Goal: Task Accomplishment & Management: Manage account settings

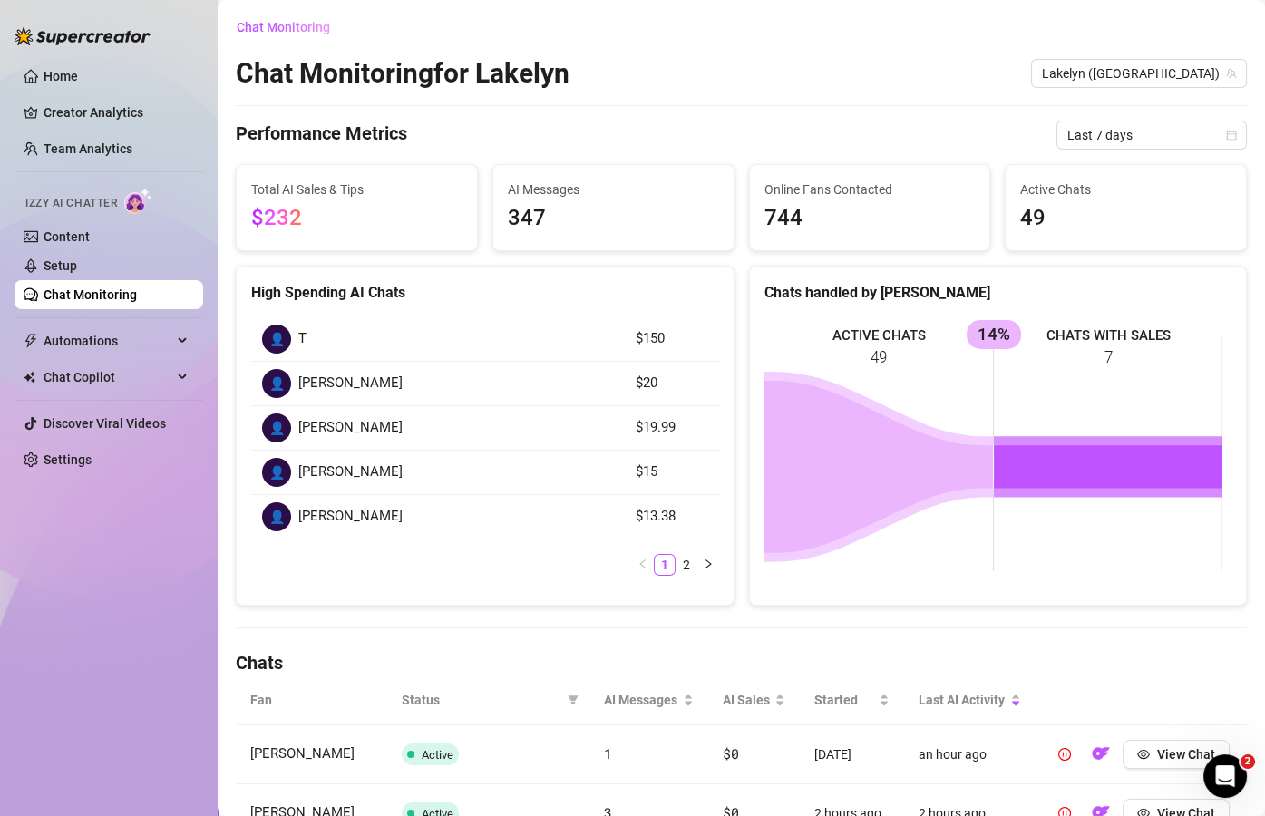
click at [134, 299] on link "Chat Monitoring" at bounding box center [90, 295] width 93 height 15
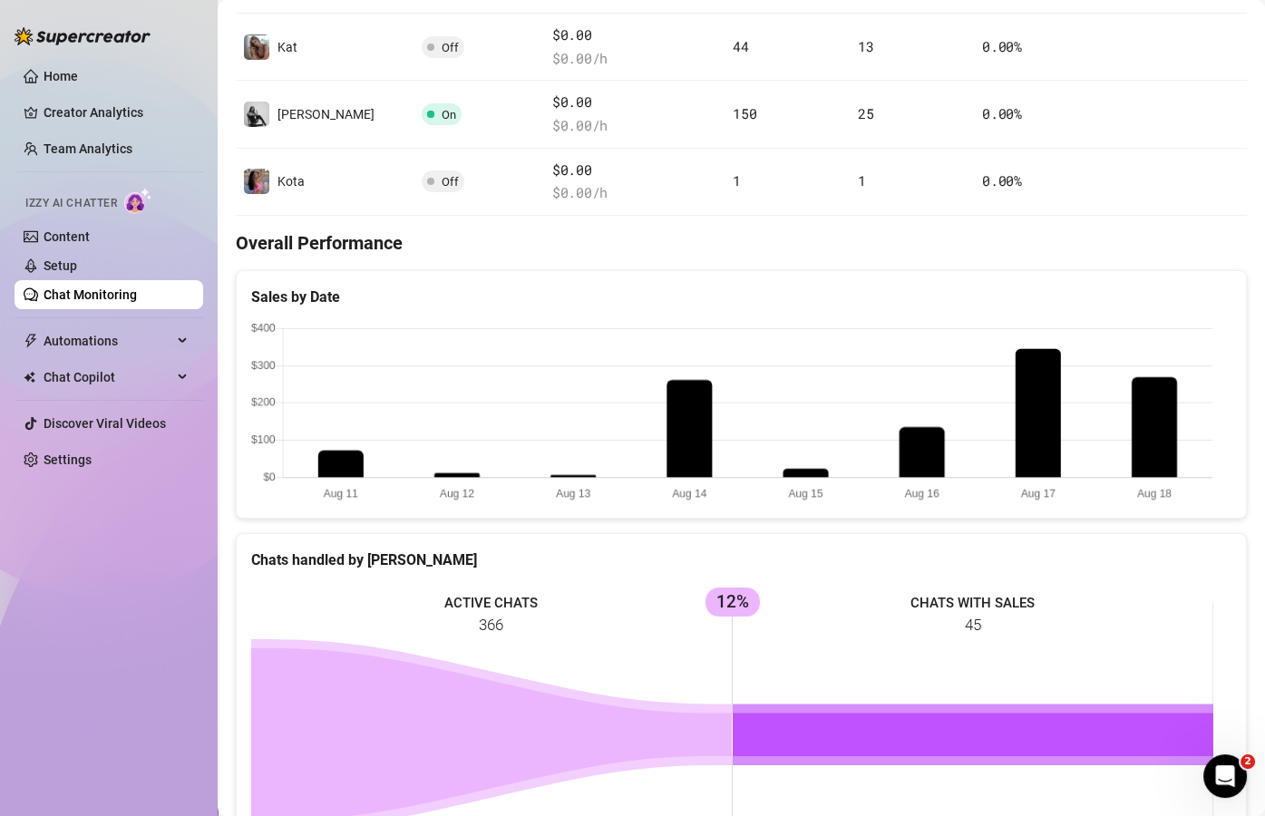
scroll to position [631, 0]
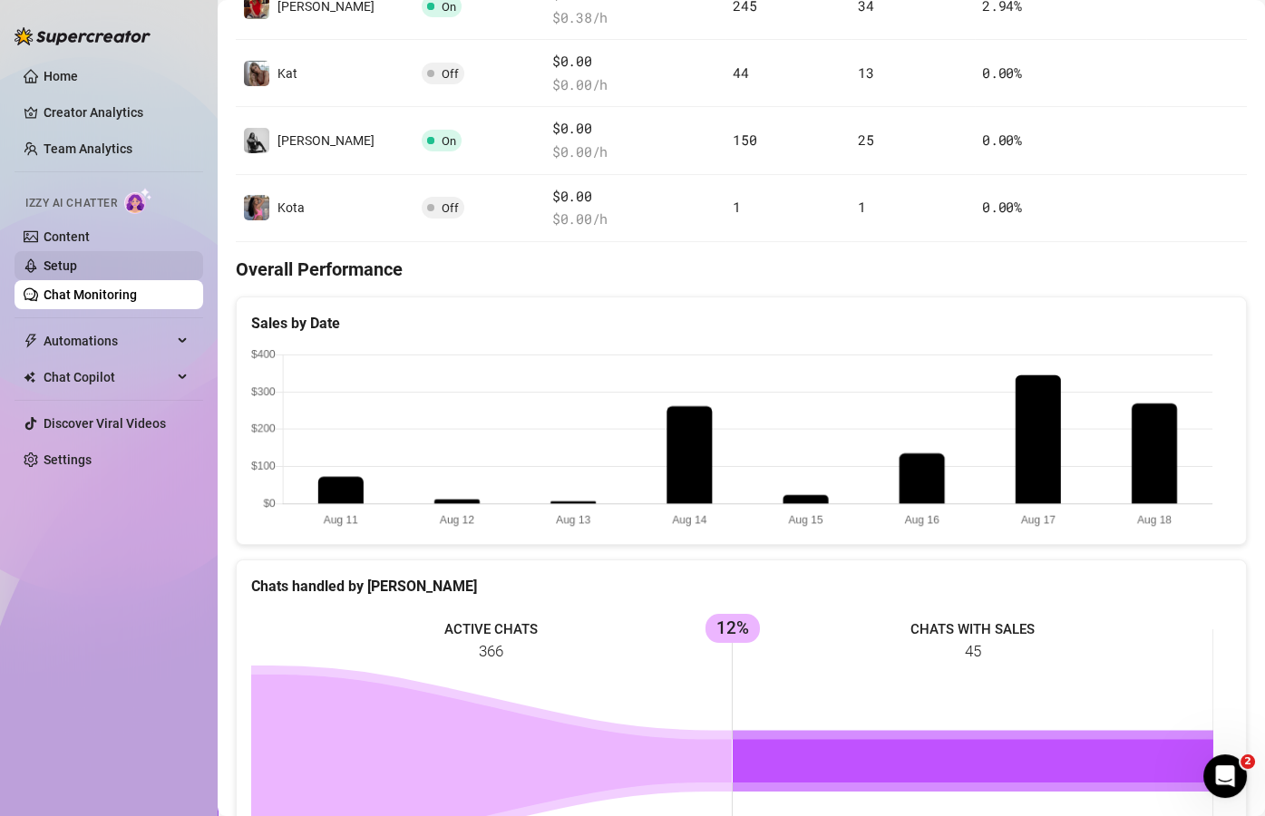
click at [77, 259] on link "Setup" at bounding box center [61, 266] width 34 height 15
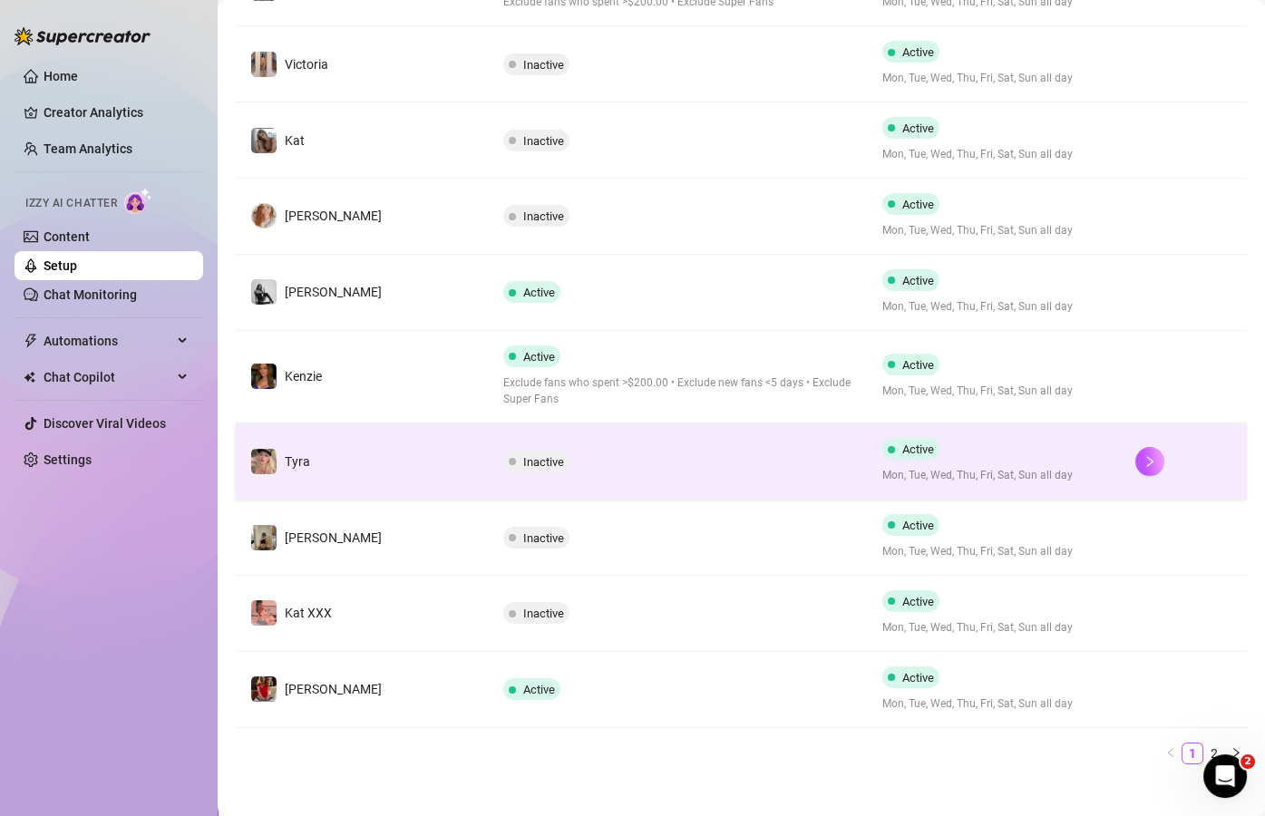
scroll to position [462, 0]
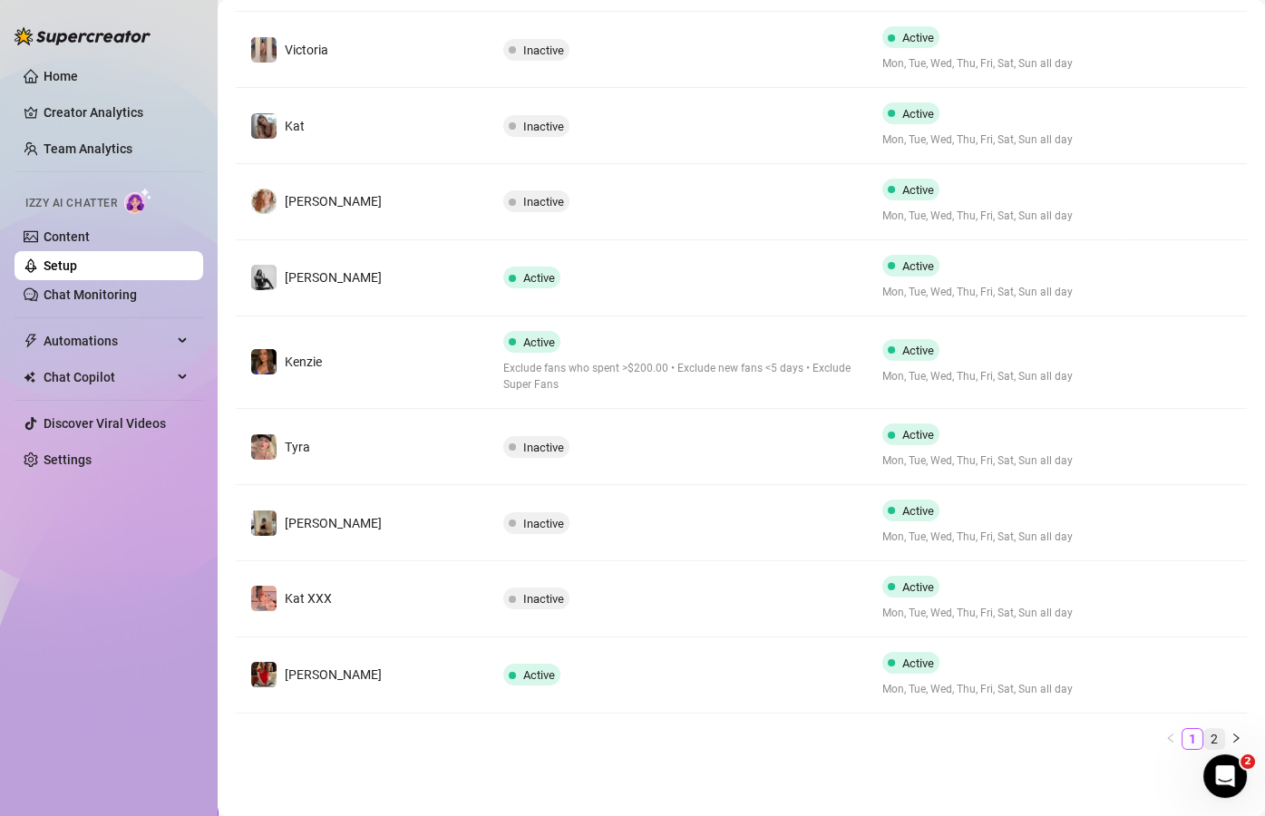
click at [1205, 734] on link "2" at bounding box center [1215, 739] width 20 height 20
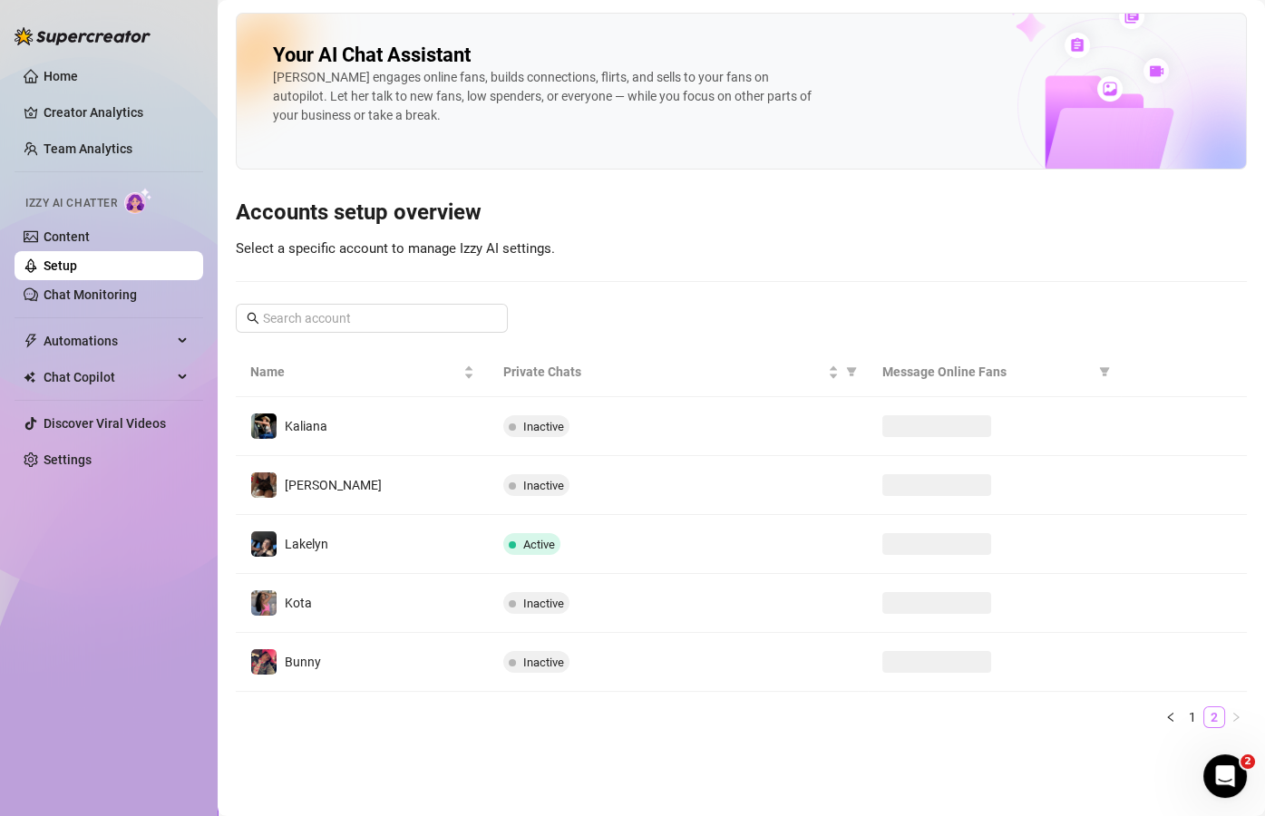
scroll to position [0, 0]
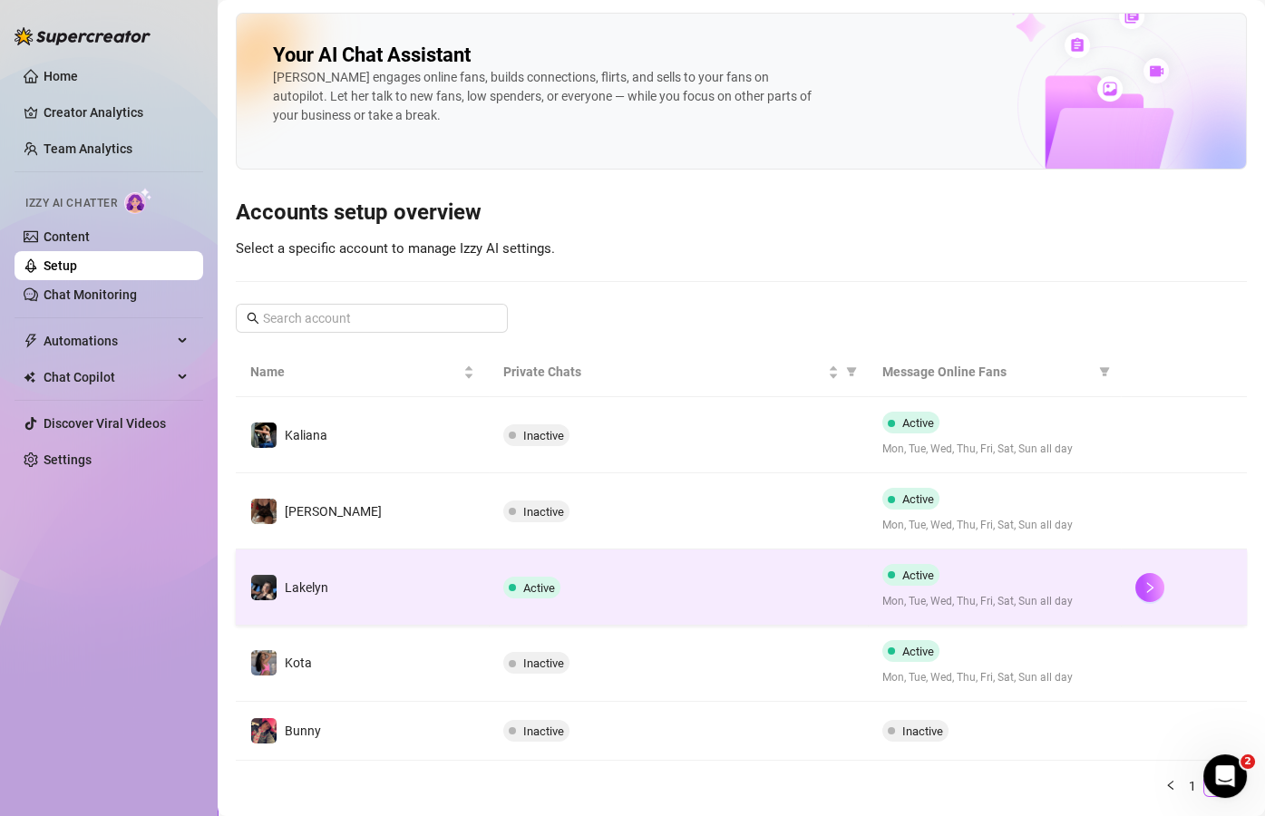
click at [539, 590] on span "Active" at bounding box center [539, 588] width 32 height 14
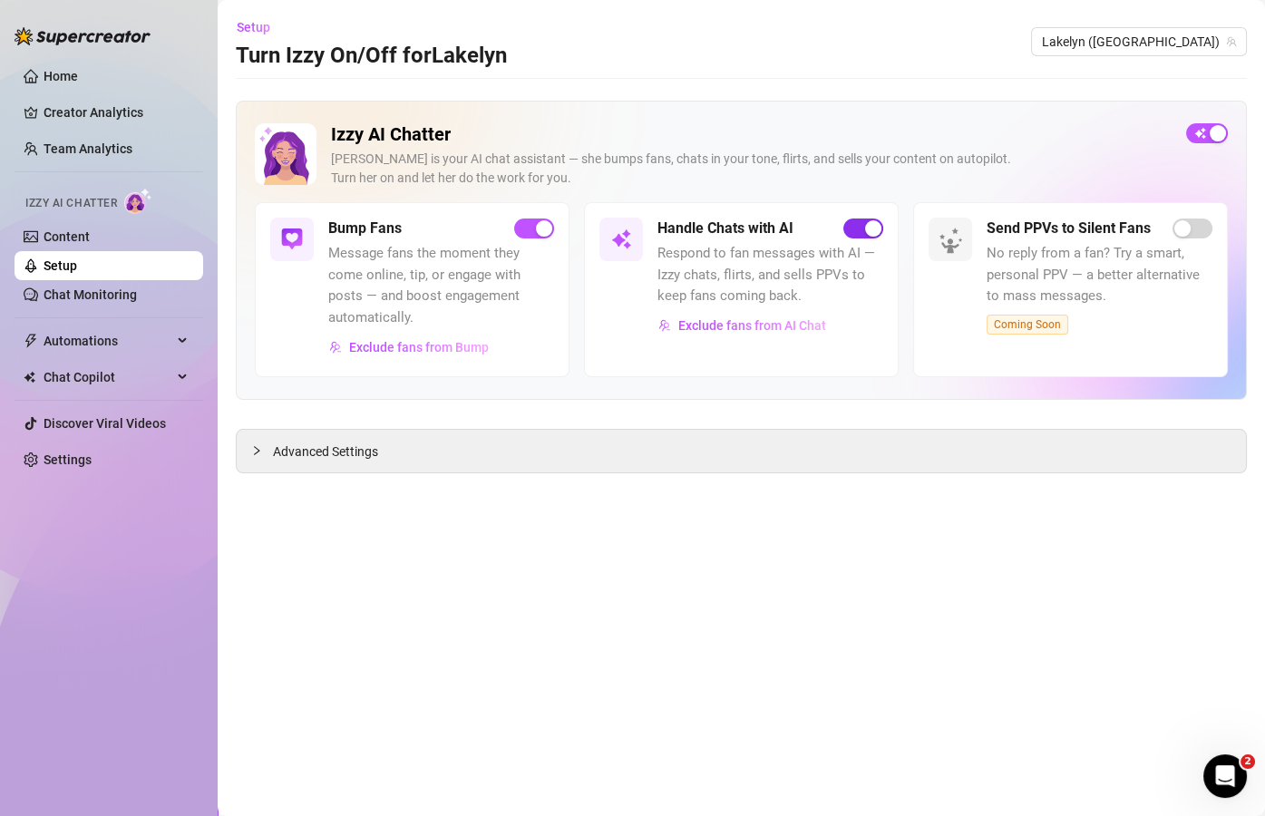
click at [870, 225] on div "button" at bounding box center [873, 228] width 16 height 16
click at [77, 261] on link "Setup" at bounding box center [61, 266] width 34 height 15
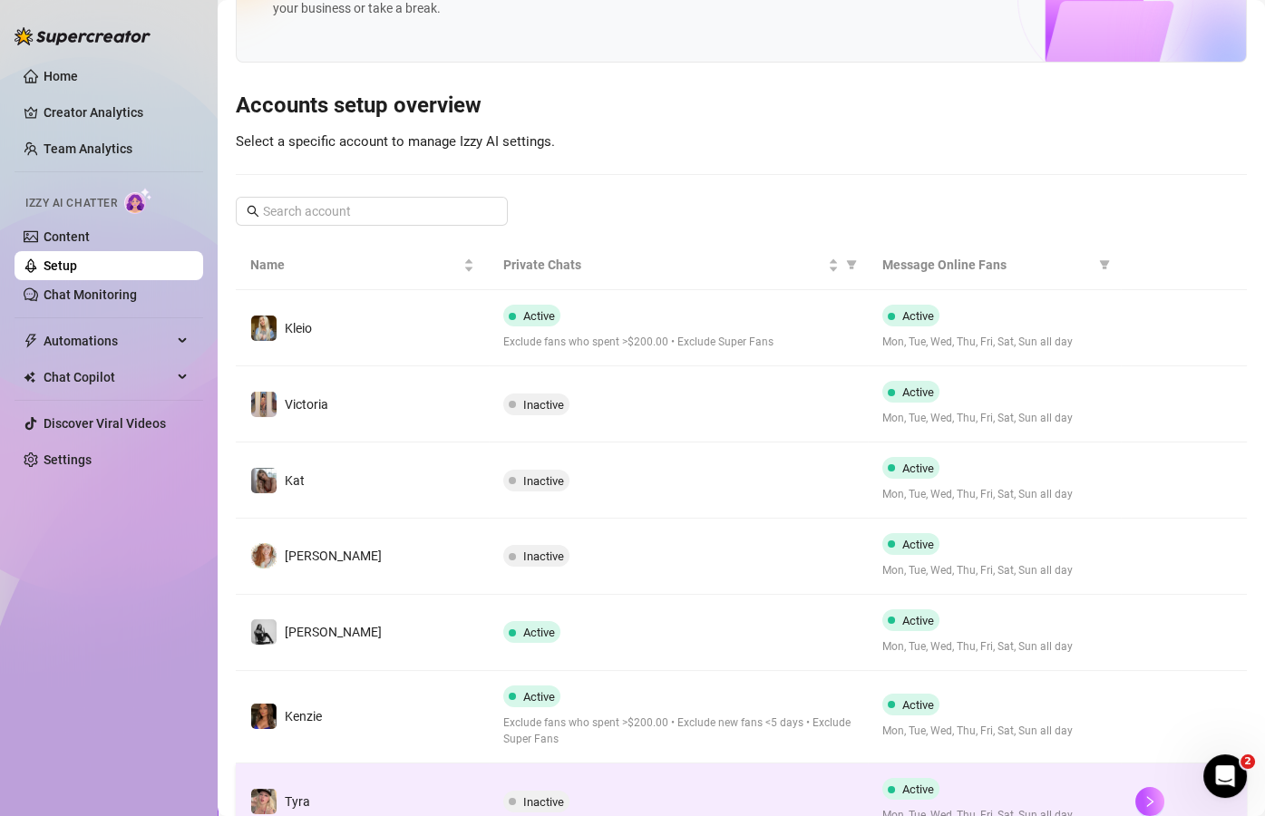
scroll to position [99, 0]
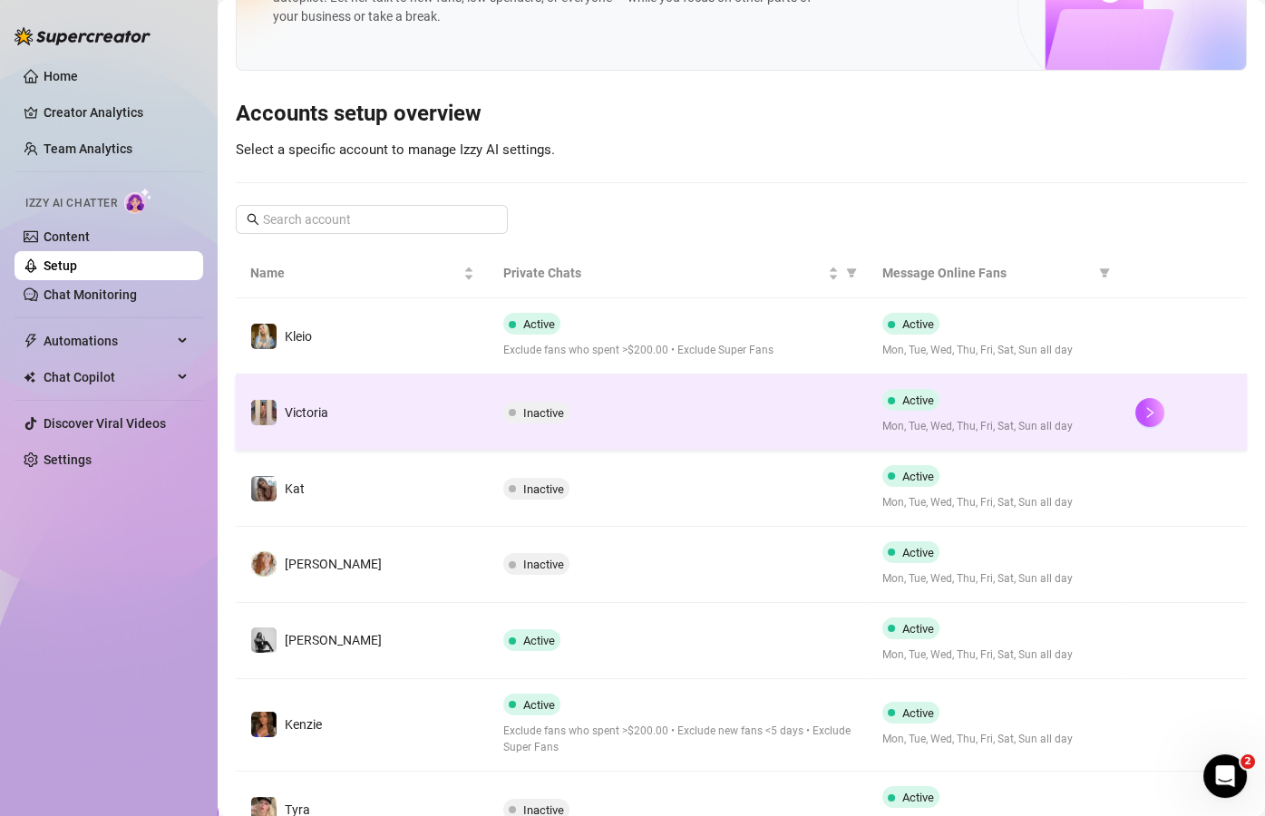
click at [529, 414] on span "Inactive" at bounding box center [543, 413] width 41 height 14
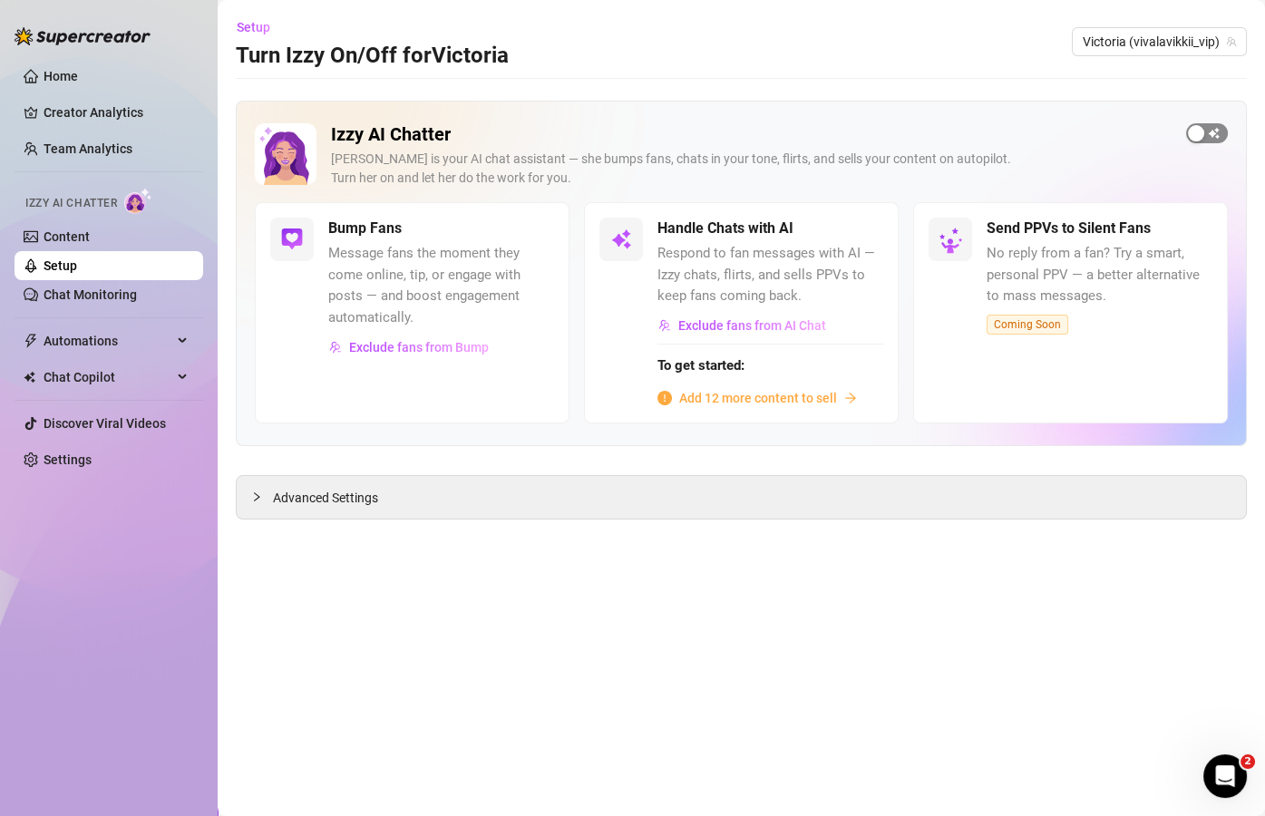
click at [1206, 131] on button "button" at bounding box center [1207, 133] width 42 height 20
click at [77, 264] on link "Setup" at bounding box center [61, 266] width 34 height 15
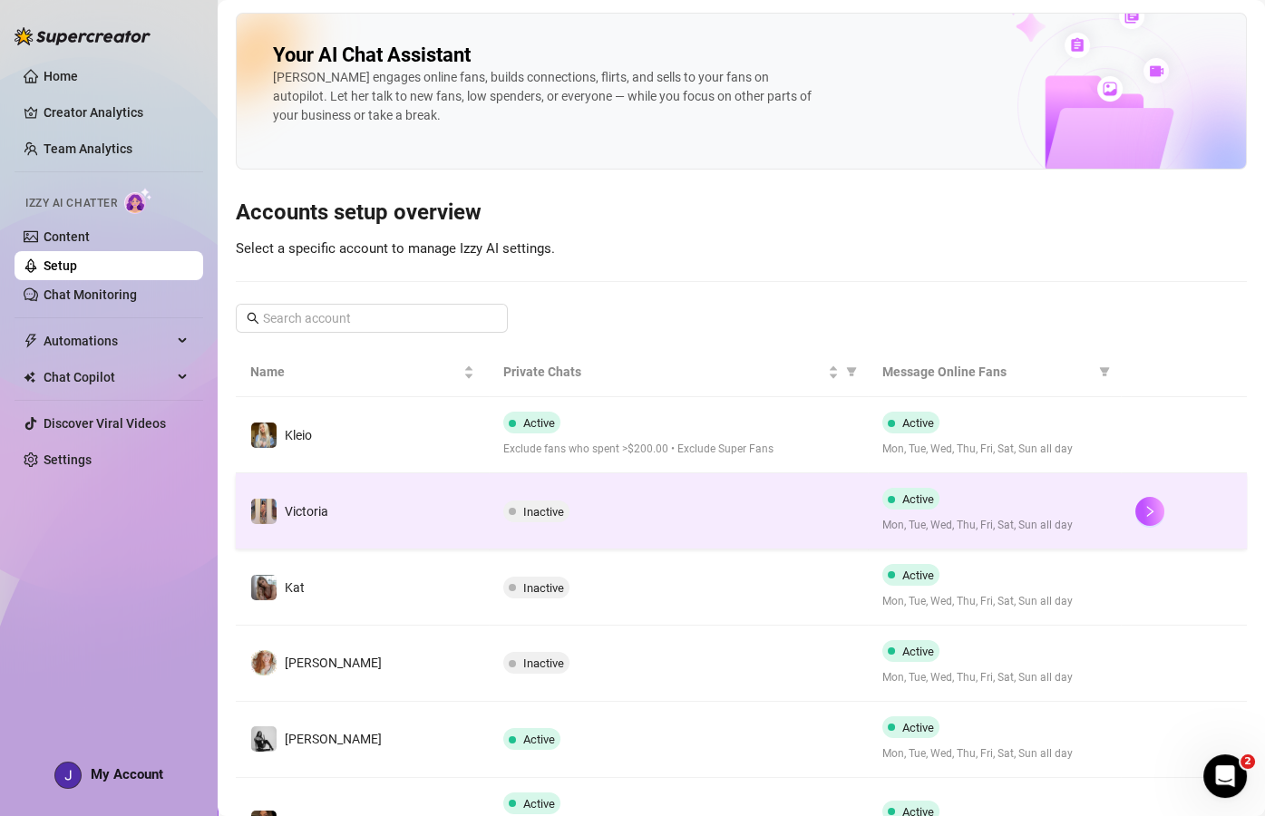
click at [679, 514] on div "Inactive" at bounding box center [678, 512] width 350 height 22
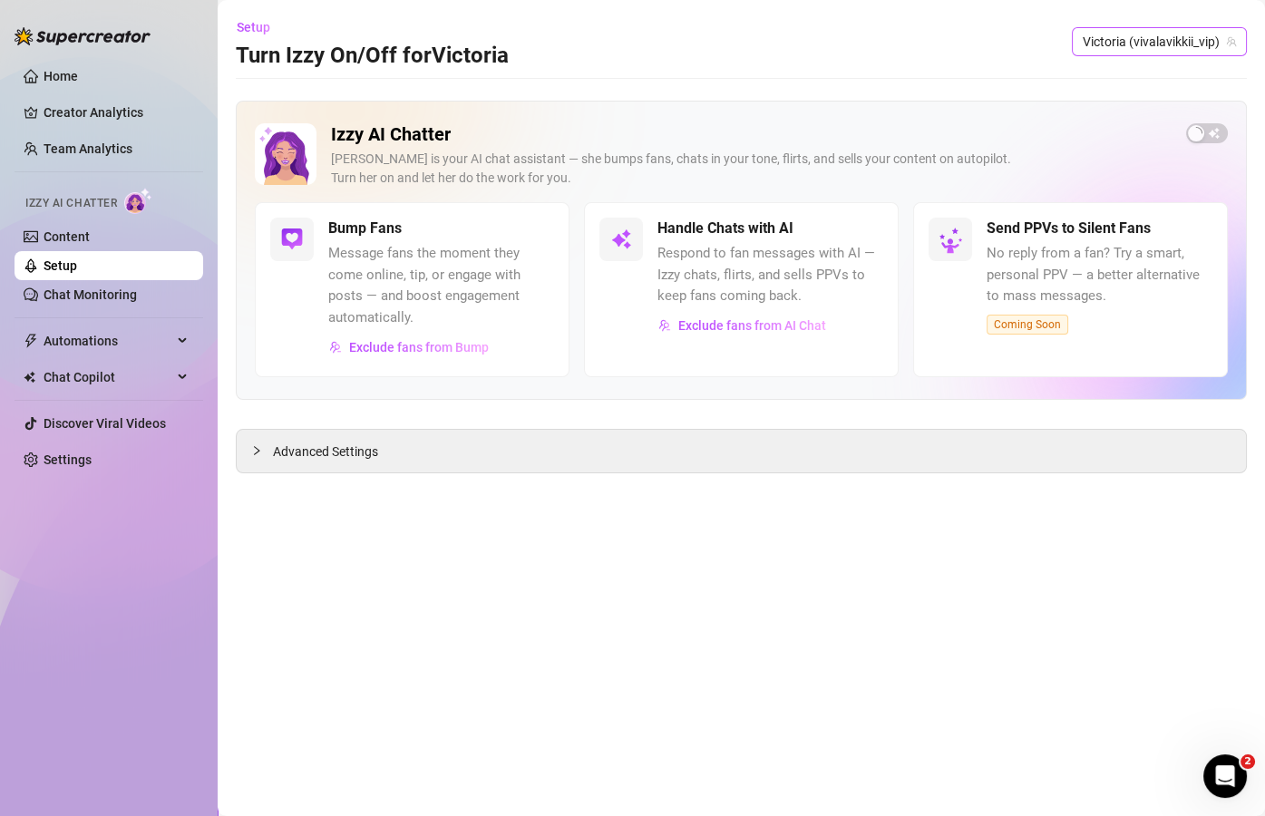
click at [1168, 42] on span "Victoria (vivalavikkii_vip)" at bounding box center [1159, 41] width 153 height 27
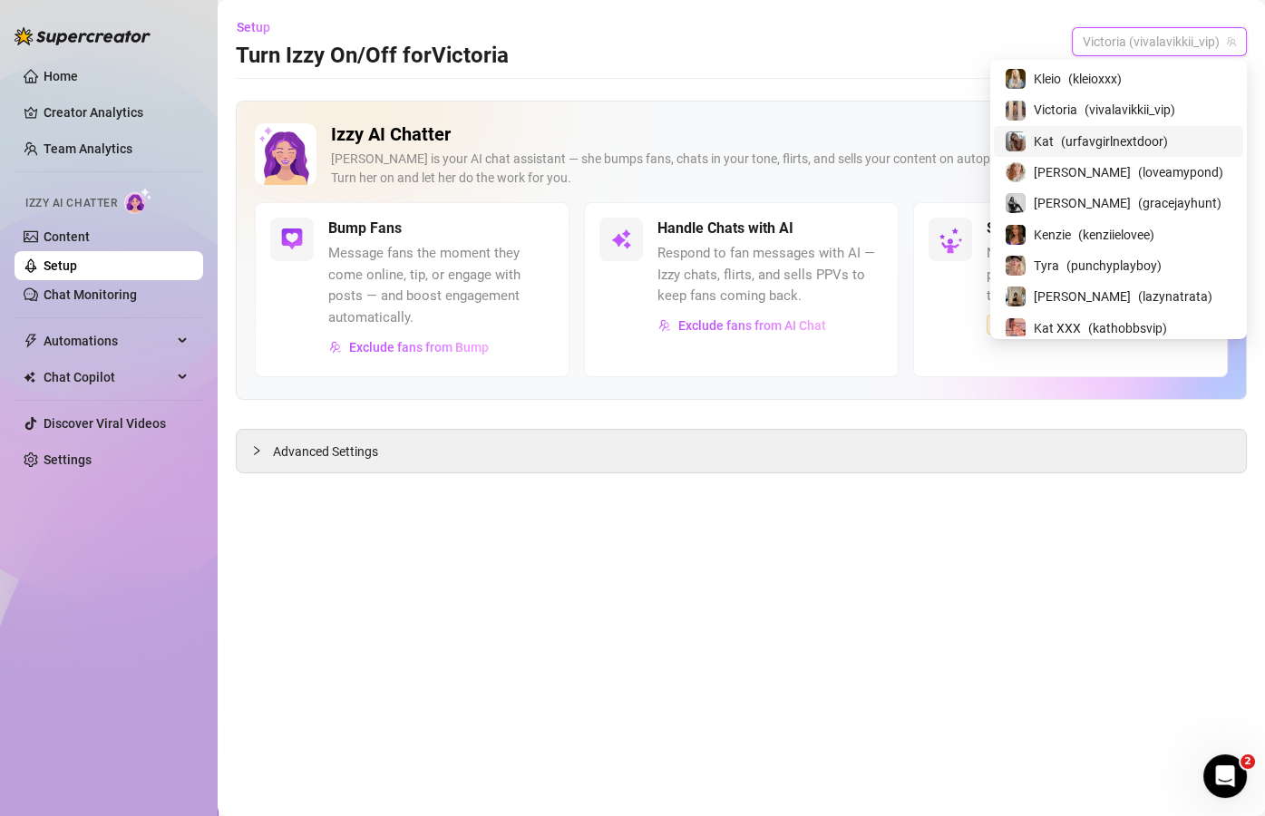
click at [1129, 136] on span "( urfavgirlnextdoor )" at bounding box center [1114, 142] width 107 height 20
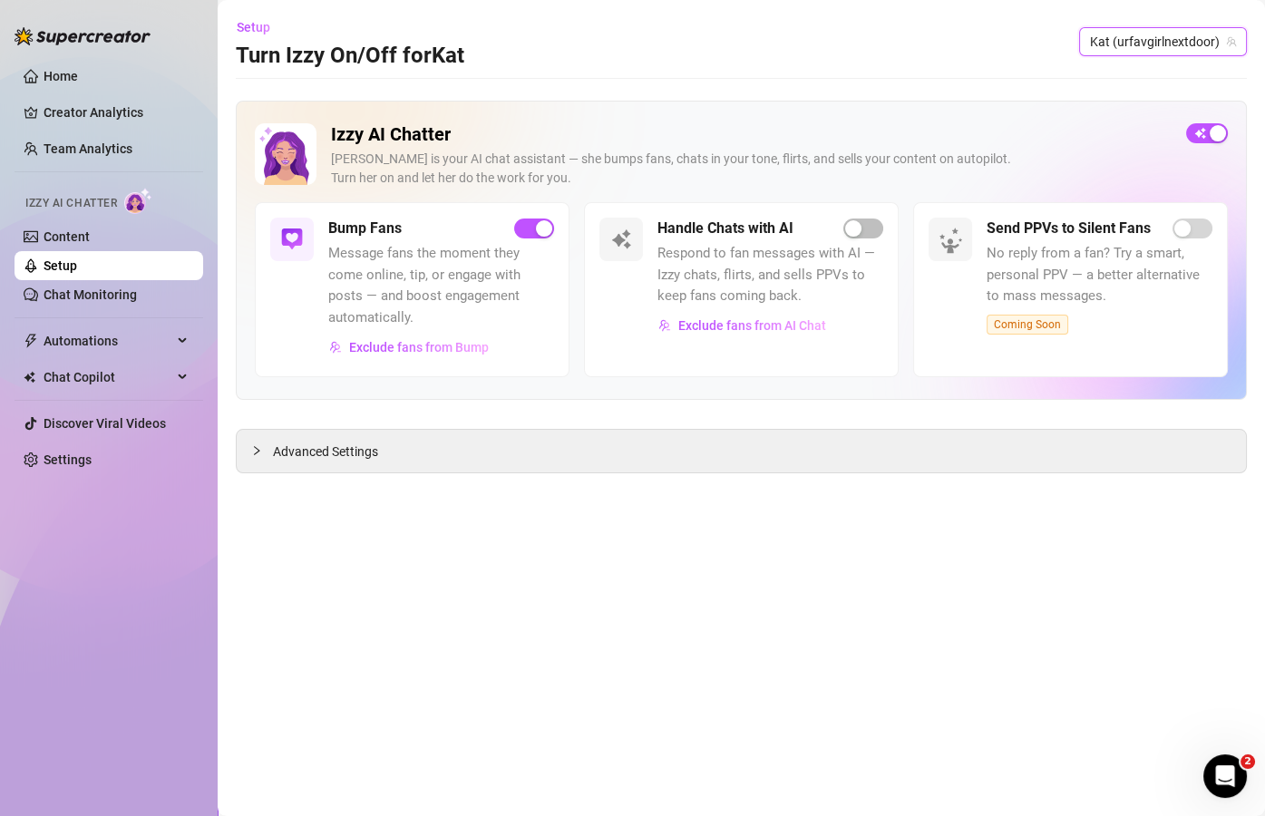
click at [1172, 44] on span "Kat (urfavgirlnextdoor)" at bounding box center [1163, 41] width 146 height 27
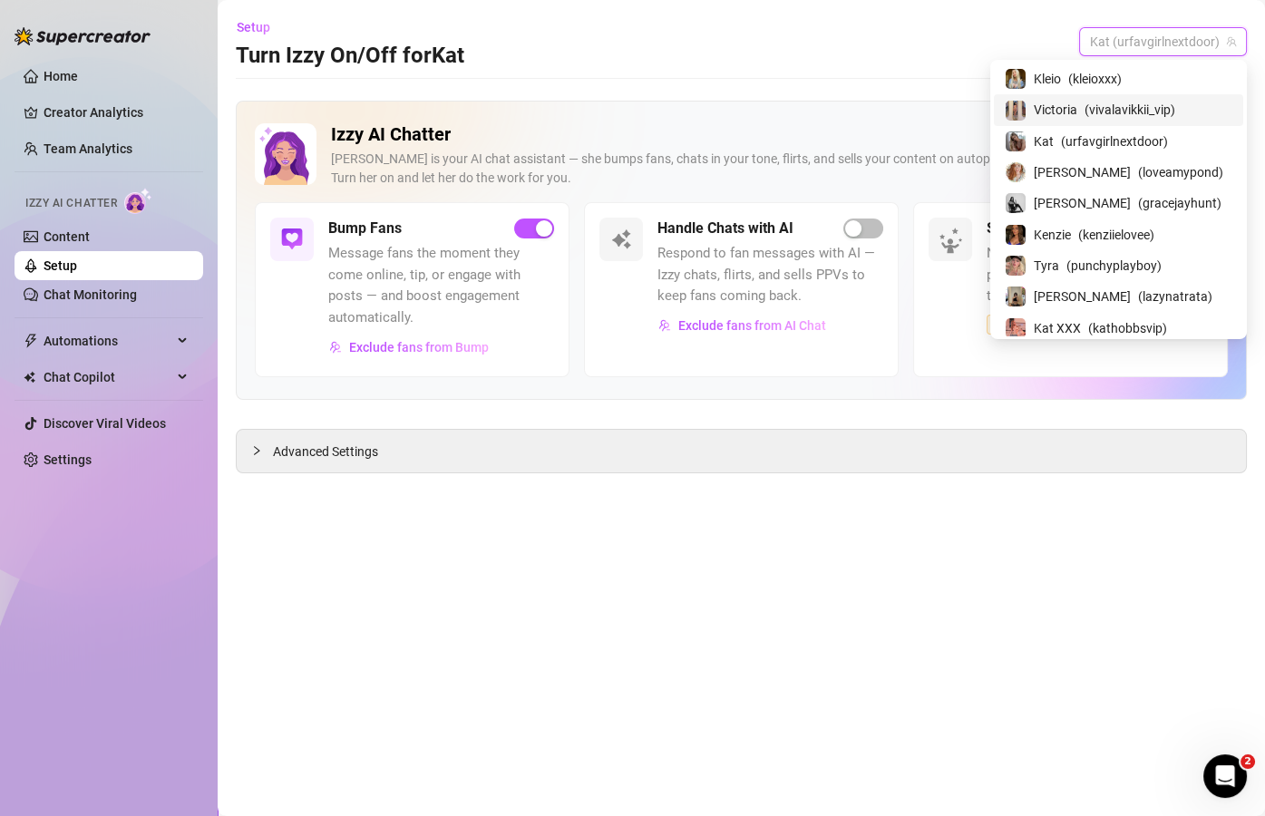
click at [1127, 101] on span "( vivalavikkii_vip )" at bounding box center [1130, 110] width 91 height 20
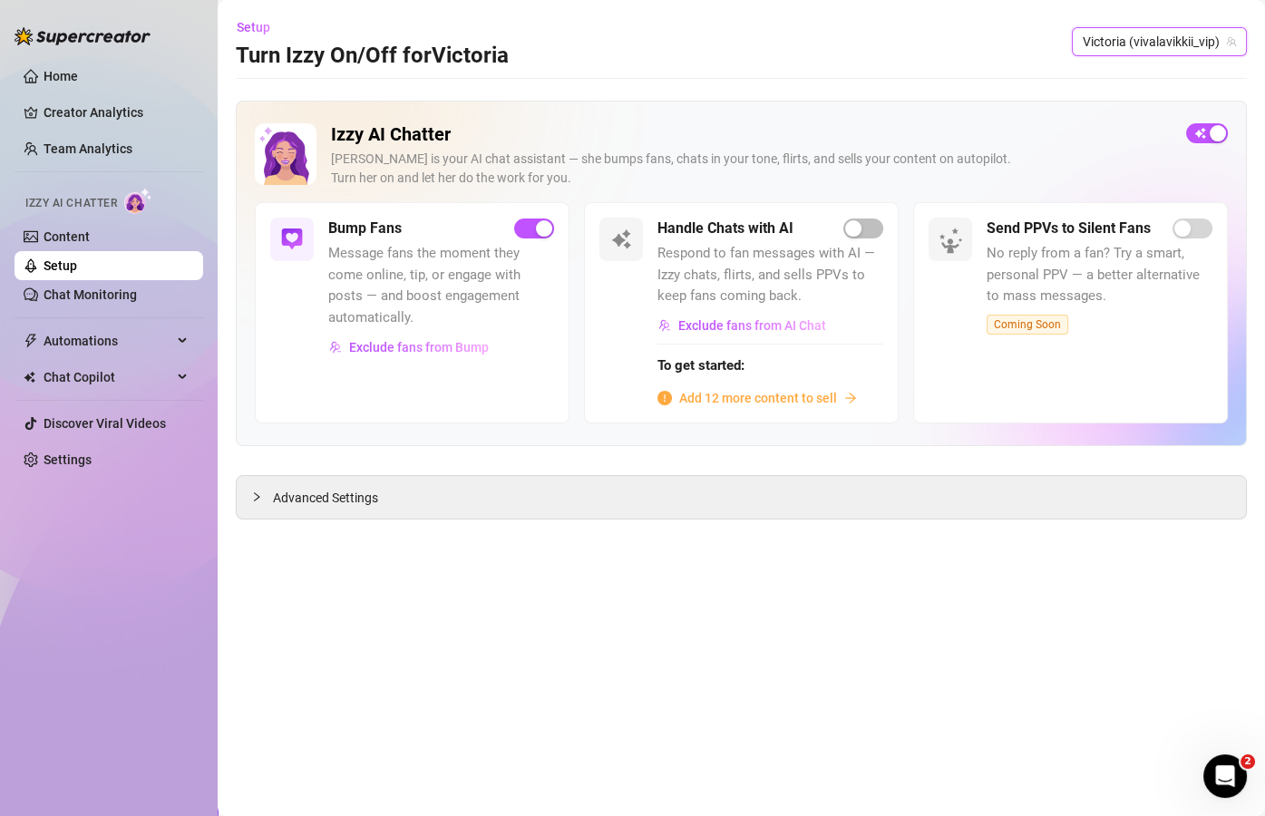
click at [1178, 39] on span "Victoria (vivalavikkii_vip)" at bounding box center [1159, 41] width 153 height 27
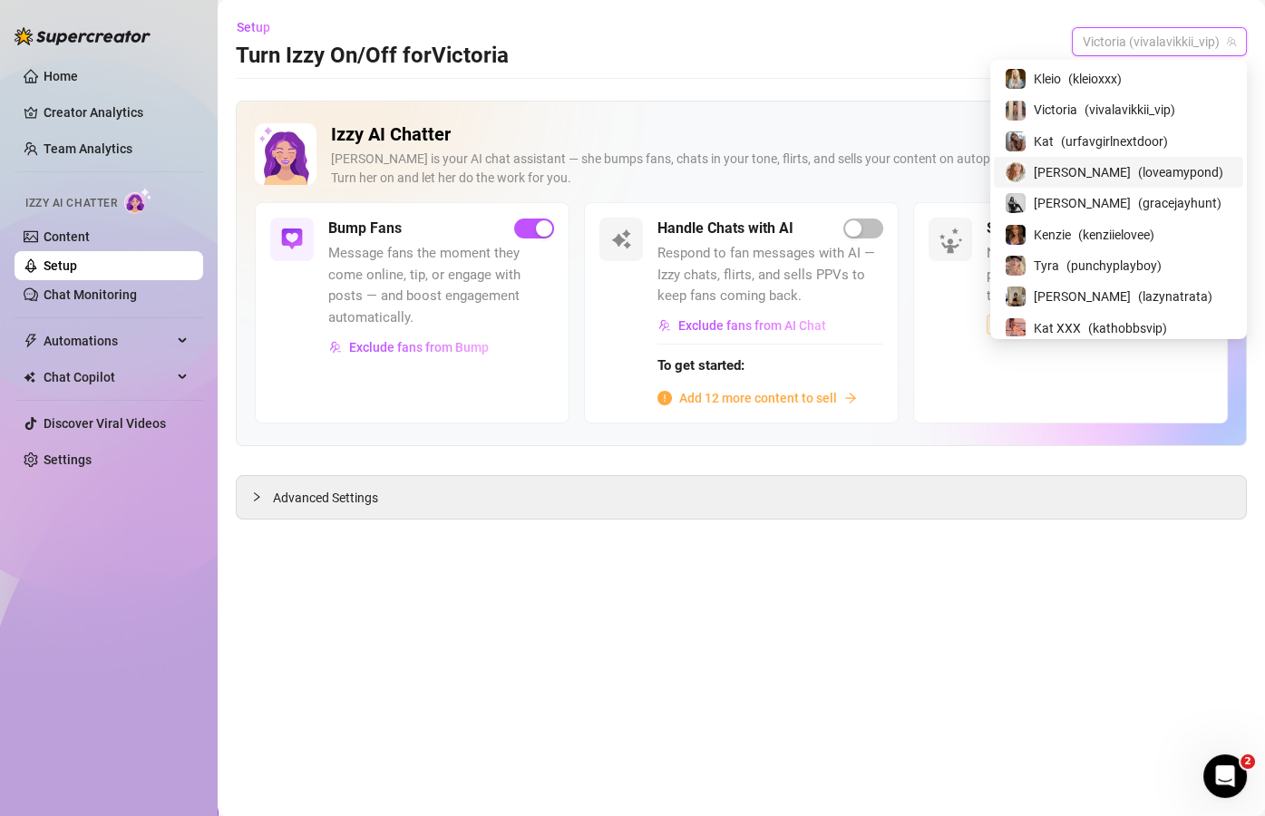
click at [1121, 177] on div "Amy Pond ( loveamypond )" at bounding box center [1119, 172] width 228 height 22
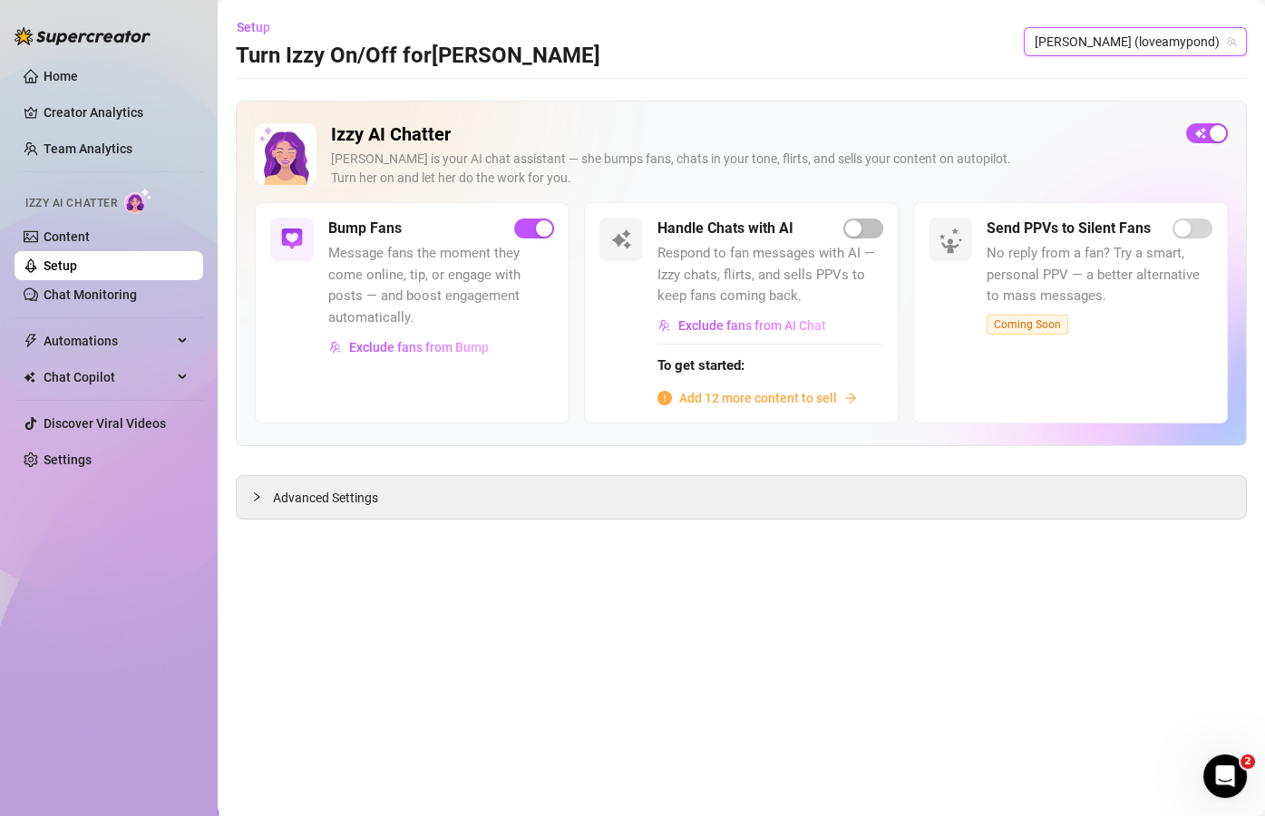
click at [1166, 43] on span "Amy Pond (loveamypond)" at bounding box center [1135, 41] width 201 height 27
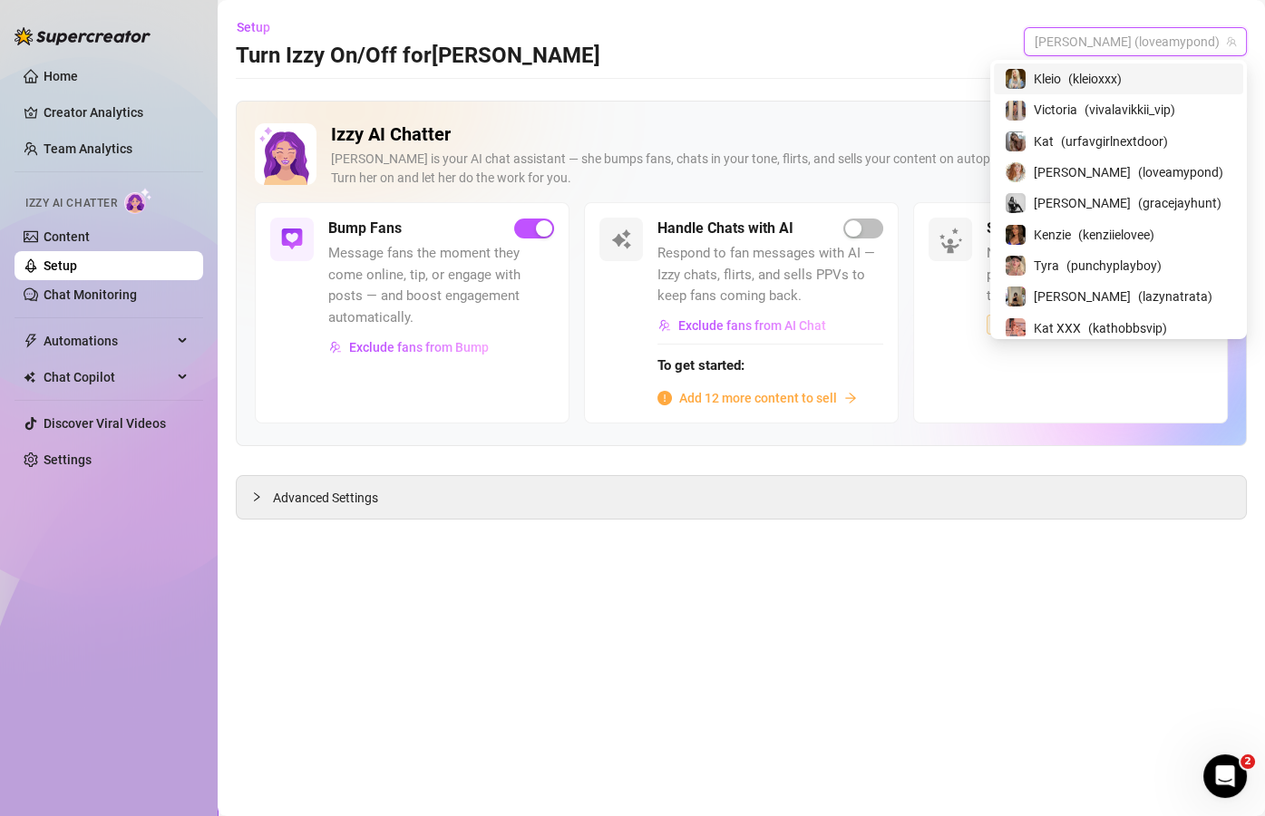
click at [1122, 76] on span "( kleioxxx )" at bounding box center [1096, 79] width 54 height 20
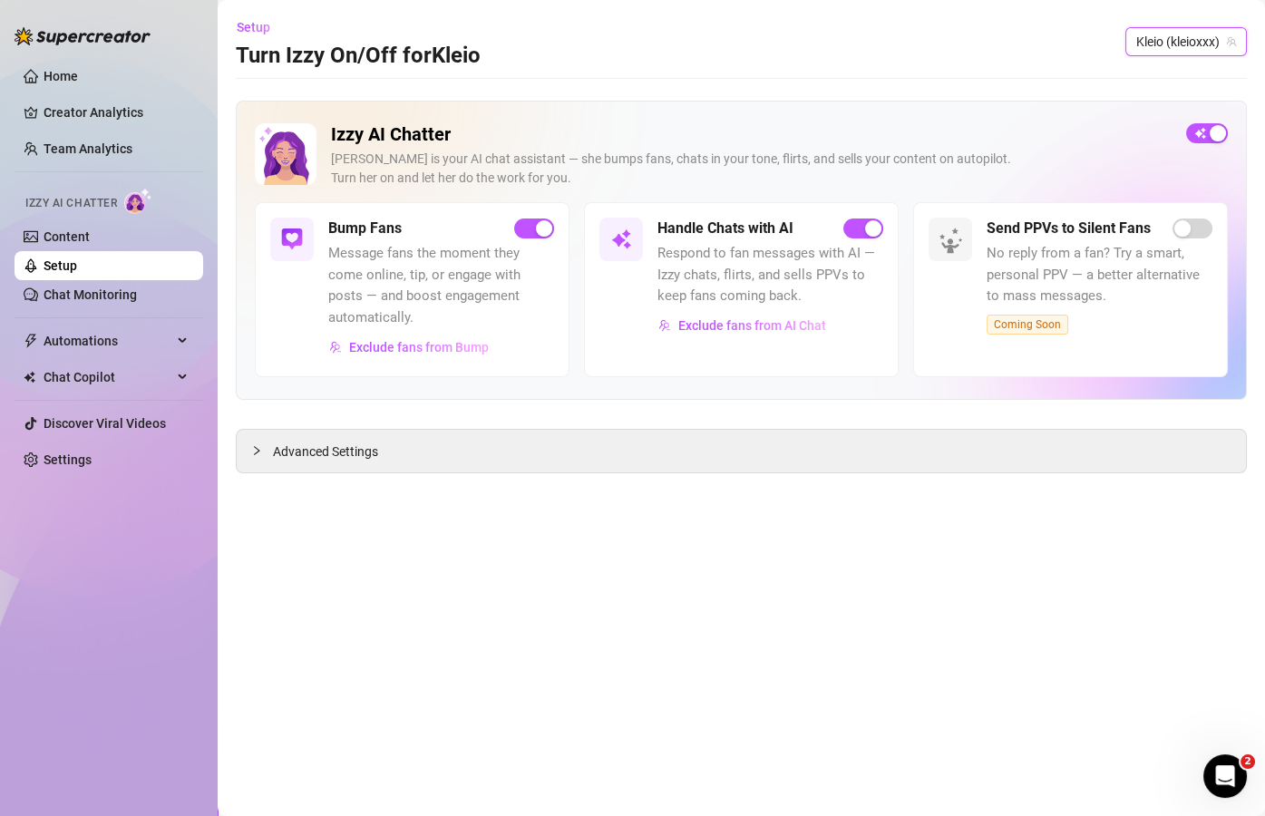
click at [1161, 46] on span "Kleio (kleioxxx)" at bounding box center [1187, 41] width 100 height 27
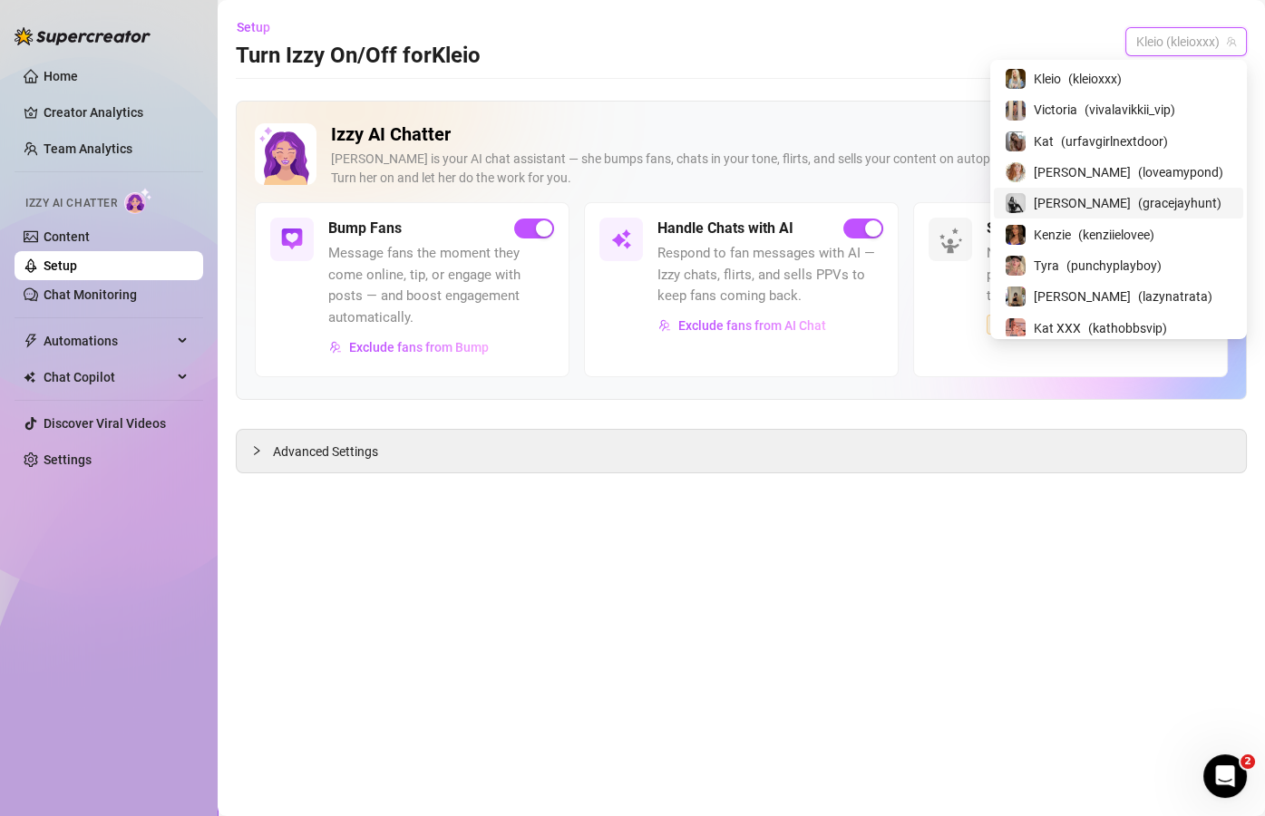
click at [1118, 203] on span "[PERSON_NAME]" at bounding box center [1082, 203] width 97 height 20
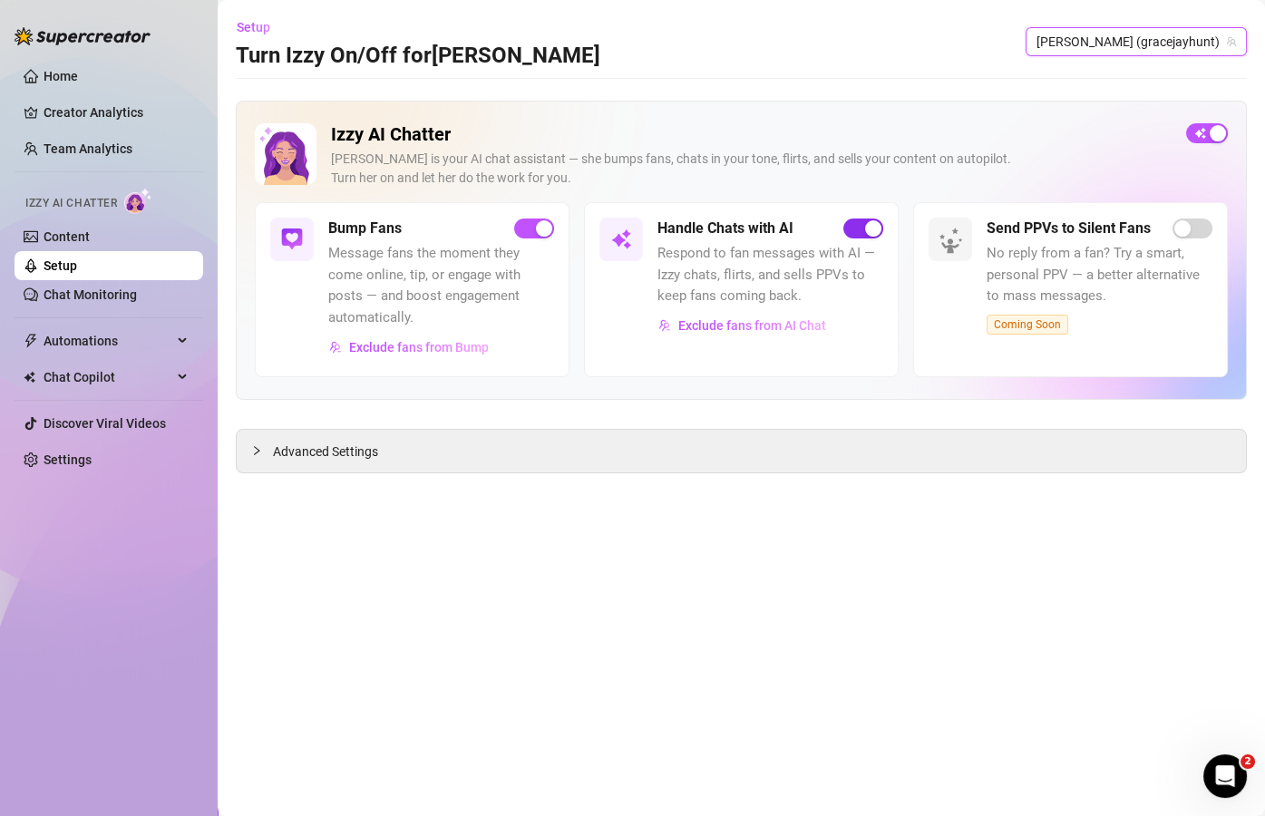
click at [862, 227] on span "button" at bounding box center [864, 229] width 40 height 20
click at [1170, 36] on span "Grace Hunt (gracejayhunt)" at bounding box center [1137, 41] width 200 height 27
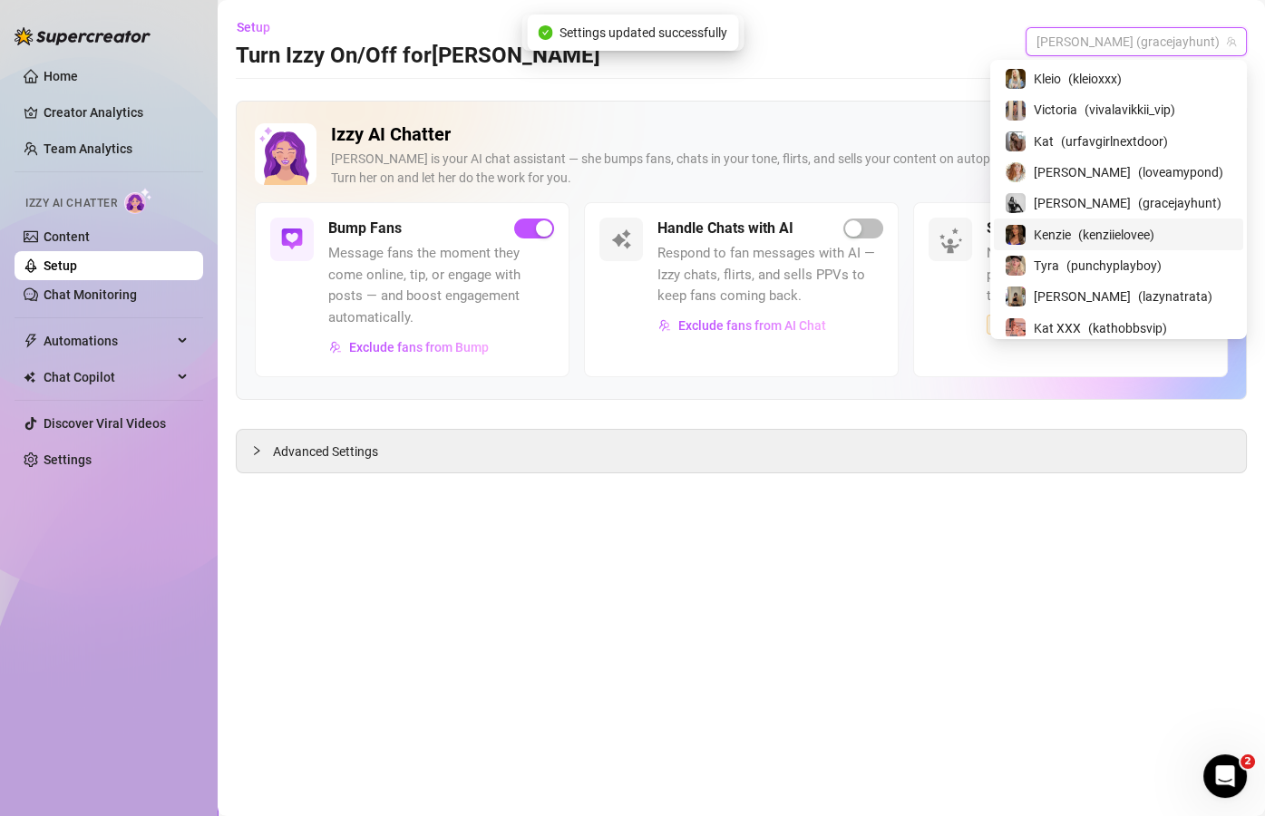
click at [1101, 232] on div "Kenzie ( kenziielovee )" at bounding box center [1119, 234] width 228 height 22
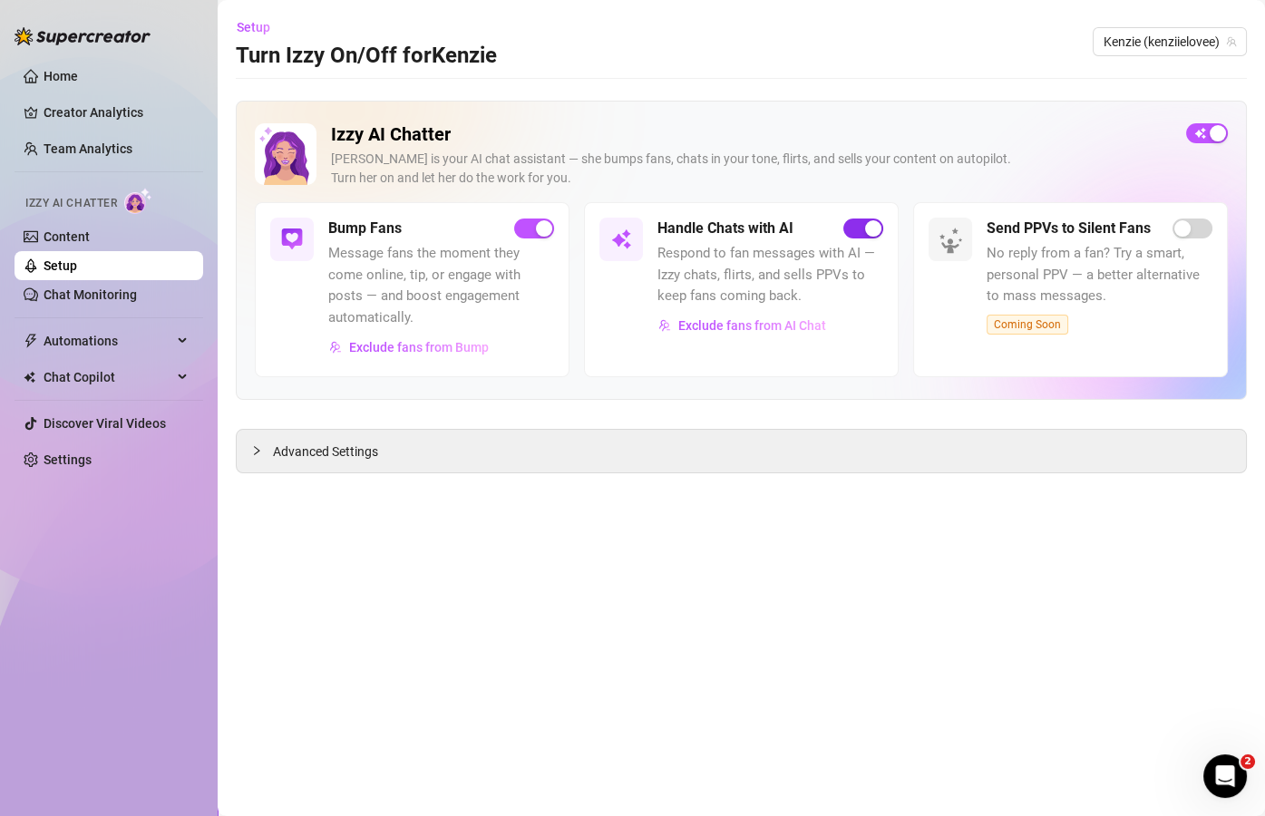
click at [872, 226] on div "button" at bounding box center [873, 228] width 16 height 16
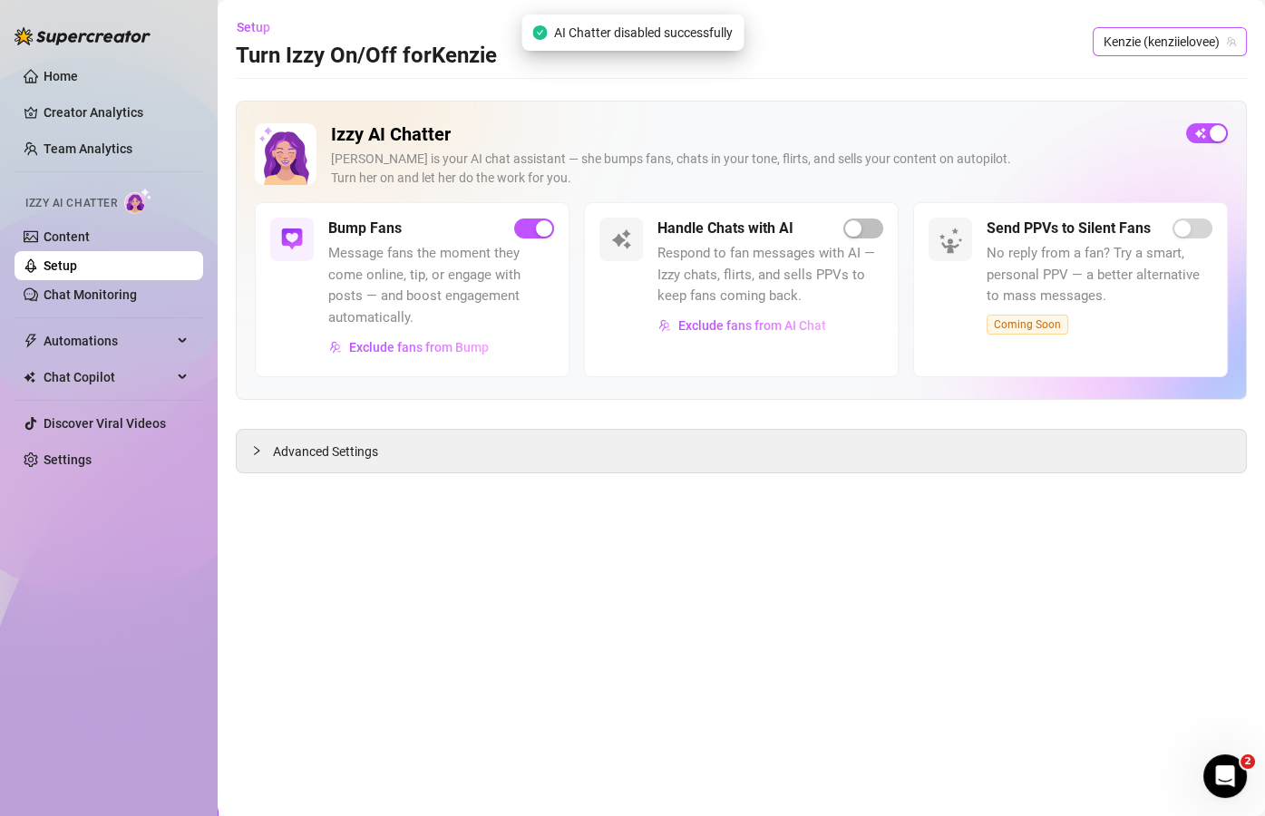
click at [1186, 37] on span "Kenzie (kenziielovee)" at bounding box center [1170, 41] width 132 height 27
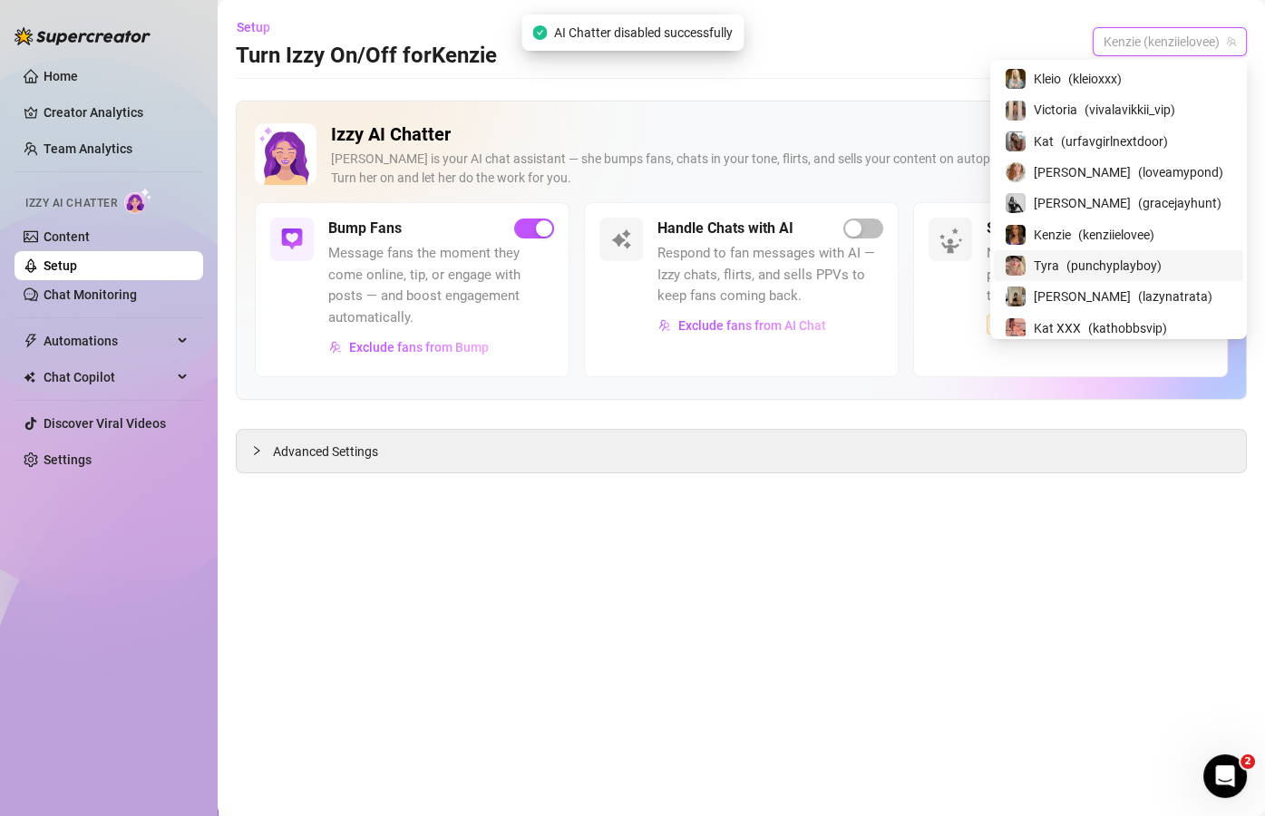
click at [1125, 265] on span "( punchyplayboy )" at bounding box center [1114, 266] width 95 height 20
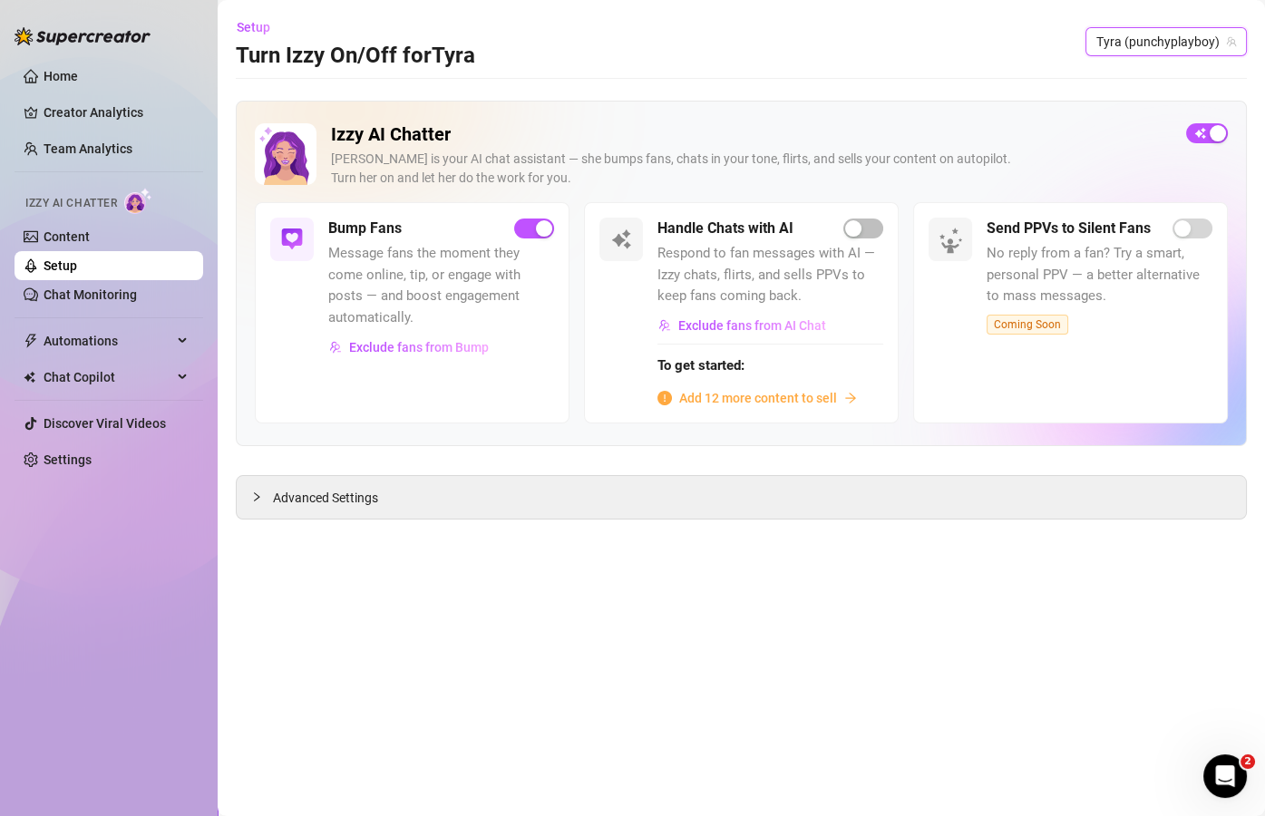
click at [1151, 28] on span "Tyra (punchyplayboy)" at bounding box center [1167, 41] width 140 height 27
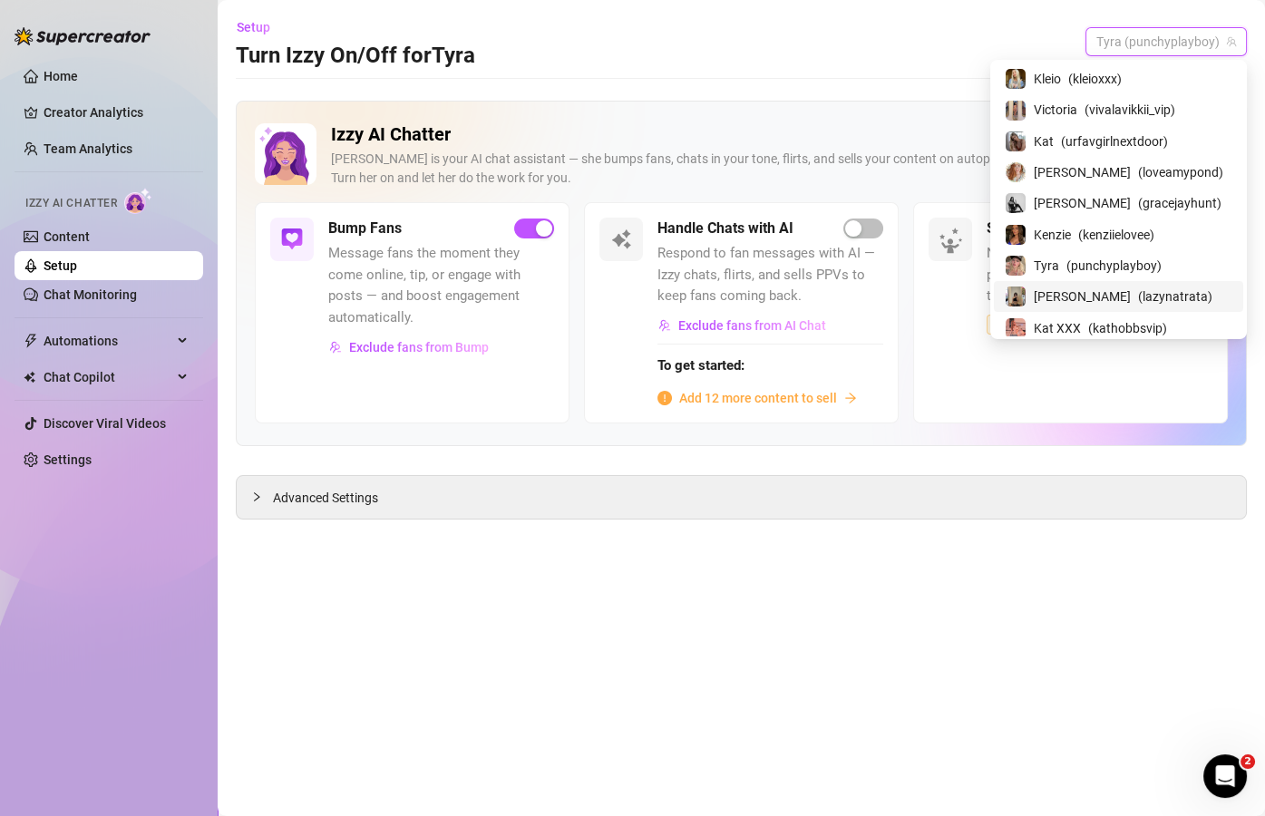
click at [1093, 293] on span "[PERSON_NAME]" at bounding box center [1082, 297] width 97 height 20
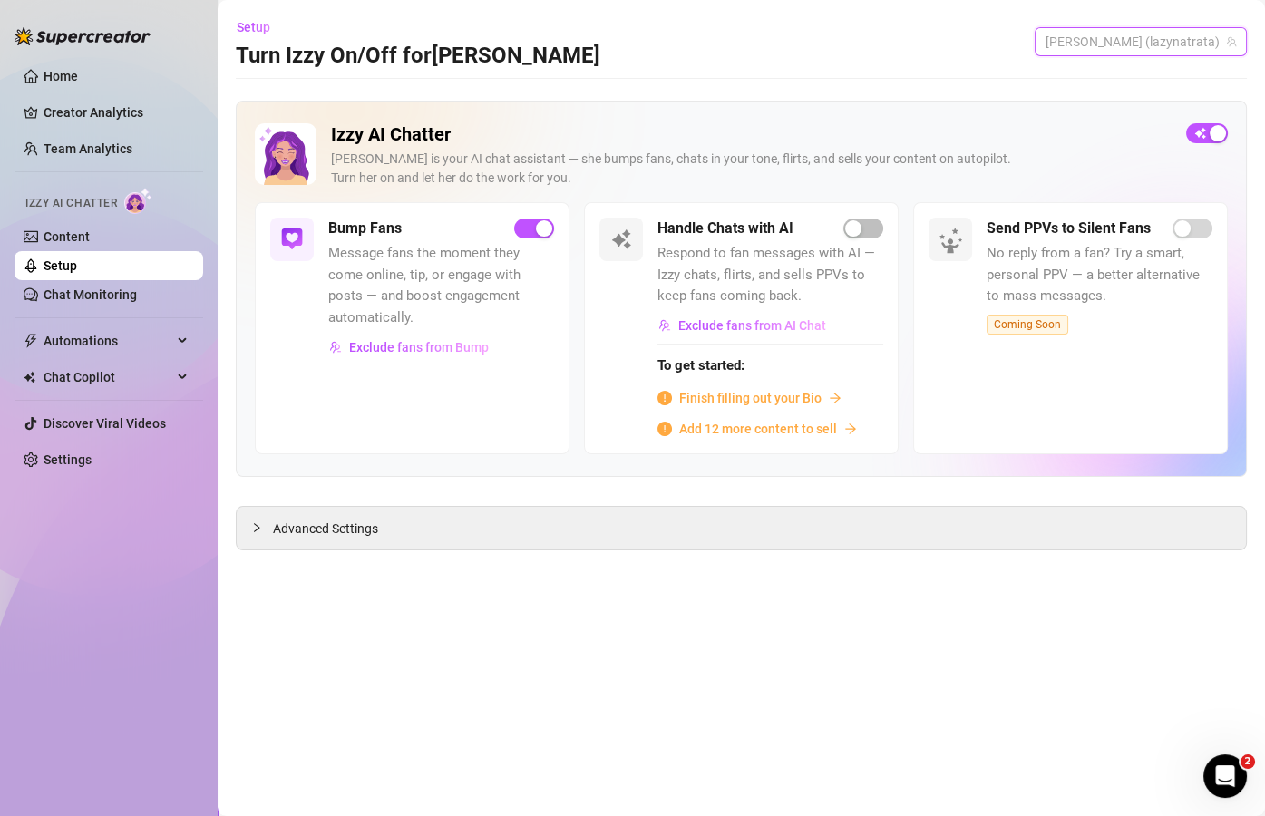
click at [1183, 41] on span "Natasha (lazynatrata)" at bounding box center [1141, 41] width 190 height 27
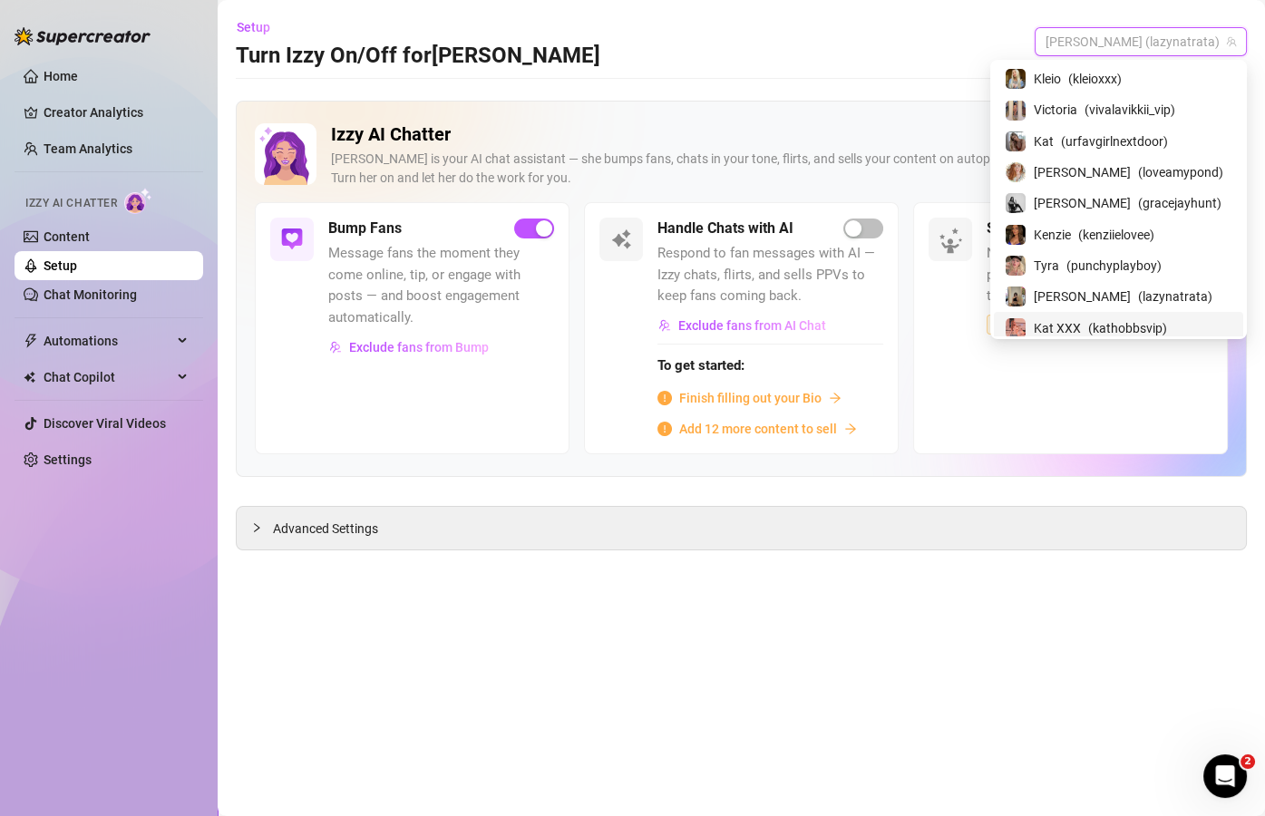
drag, startPoint x: 1101, startPoint y: 329, endPoint x: 1123, endPoint y: 300, distance: 36.3
click at [1081, 328] on span "Kat XXX" at bounding box center [1057, 328] width 47 height 20
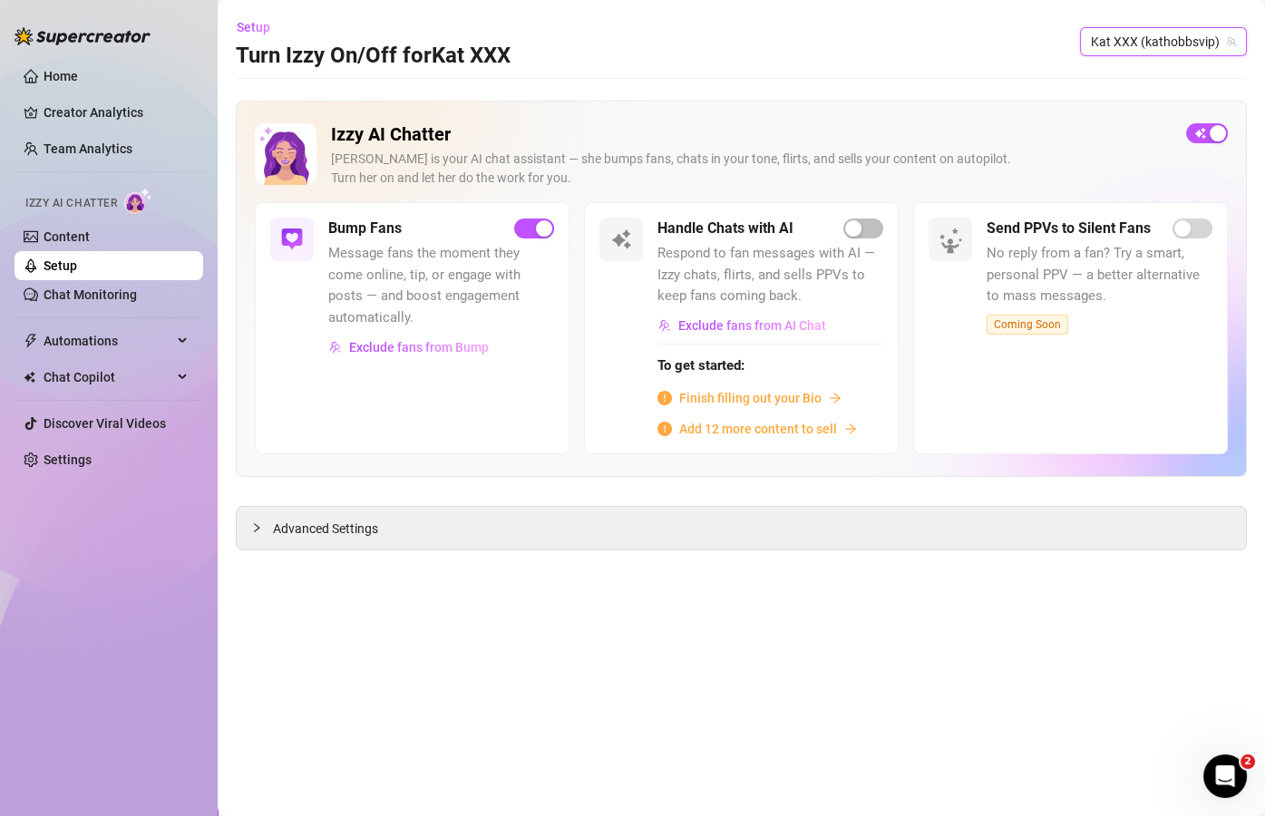
click at [1166, 37] on span "Kat XXX (kathobbsvip)" at bounding box center [1163, 41] width 145 height 27
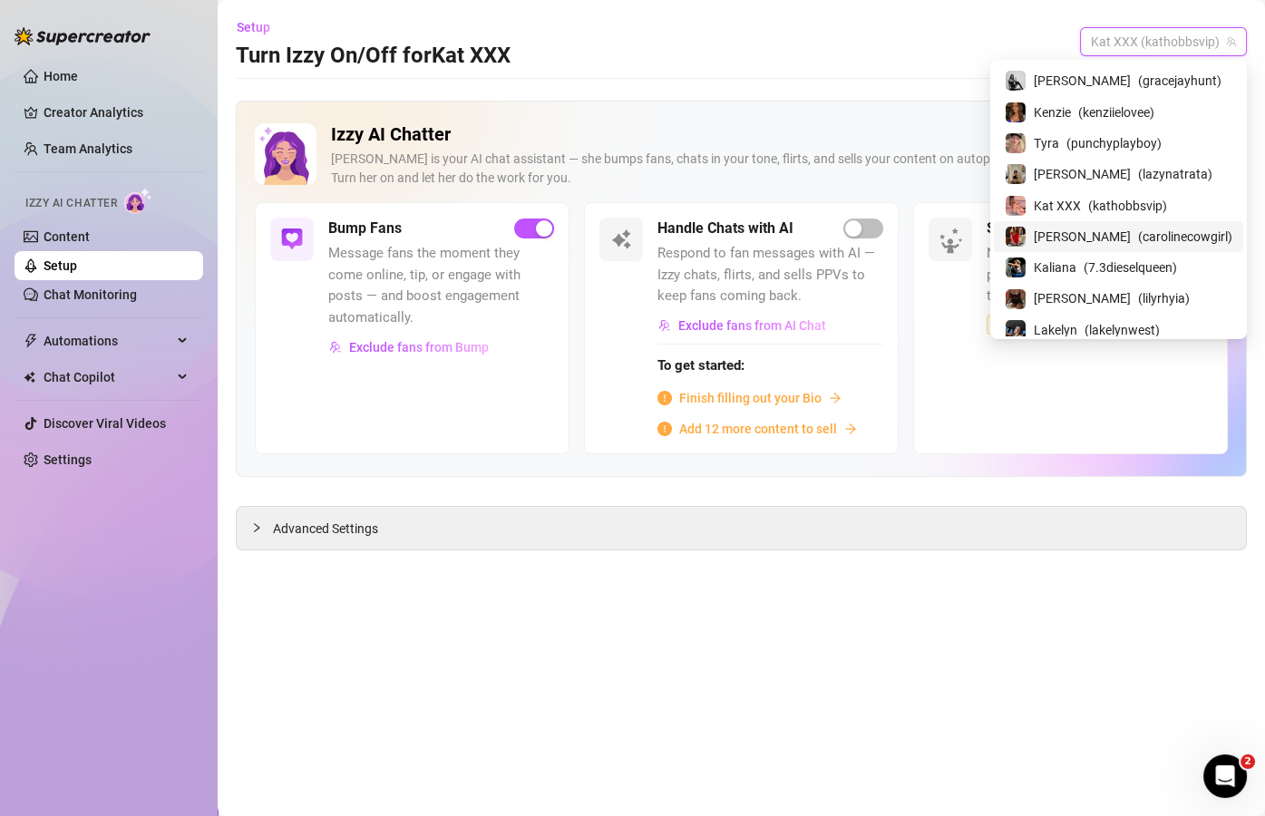
scroll to position [190, 0]
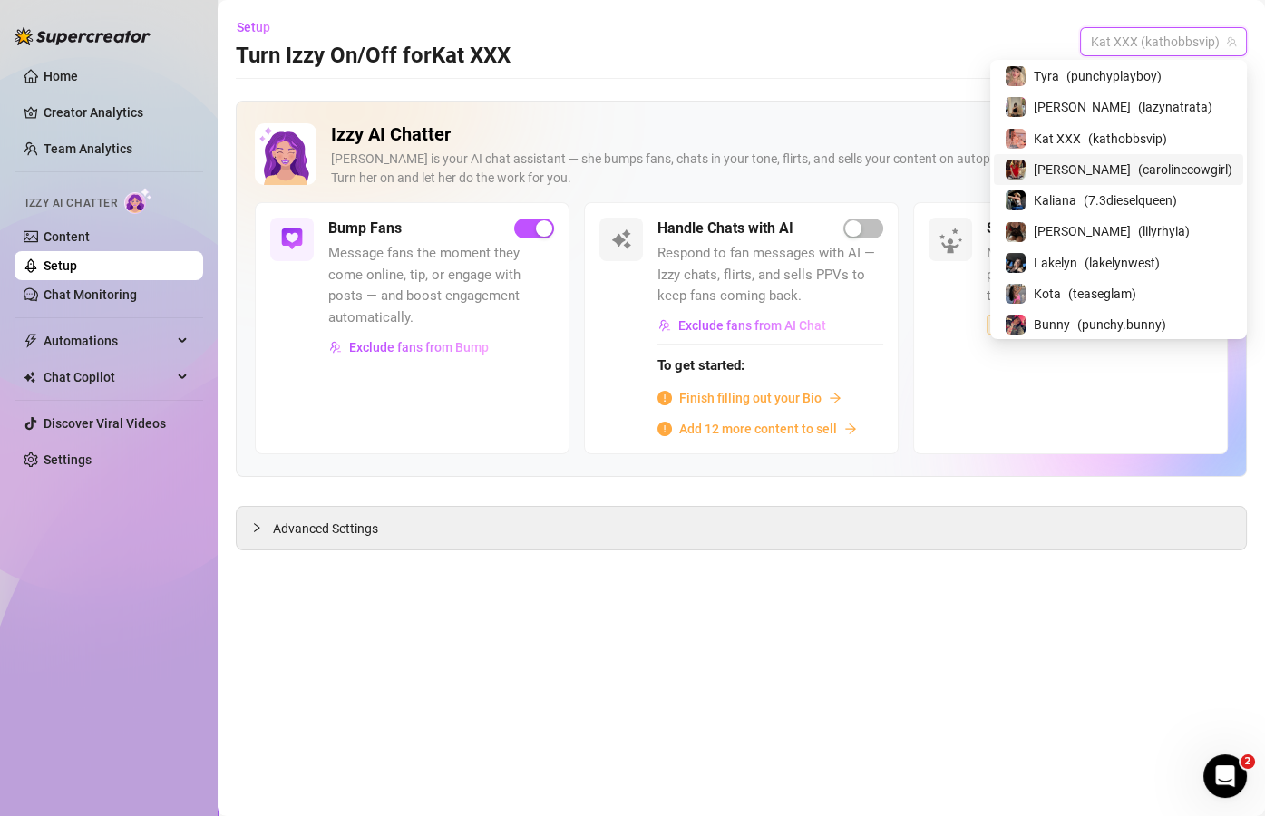
click at [1138, 172] on span "( carolinecowgirl )" at bounding box center [1185, 170] width 94 height 20
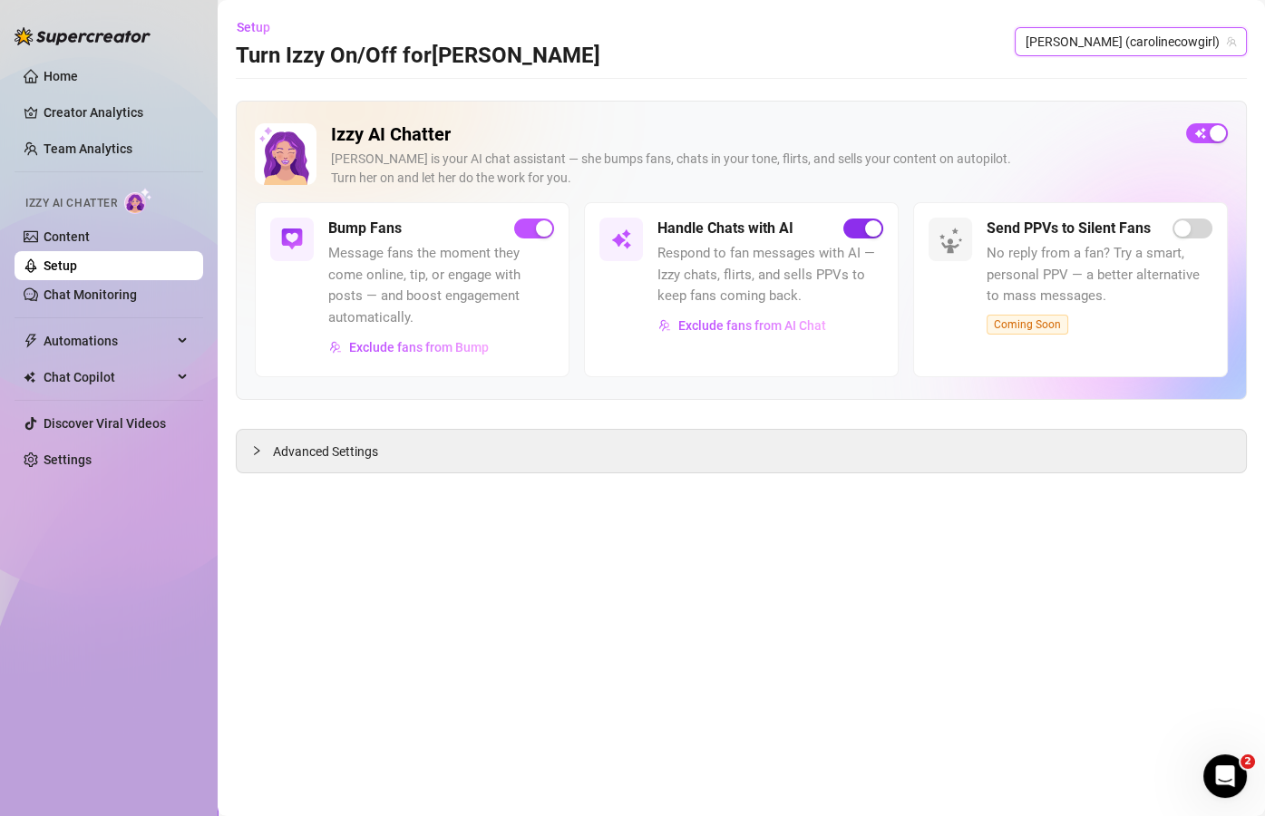
click at [865, 226] on div "button" at bounding box center [873, 228] width 16 height 16
click at [1186, 44] on span "Caroline (carolinecowgirl)" at bounding box center [1131, 41] width 210 height 27
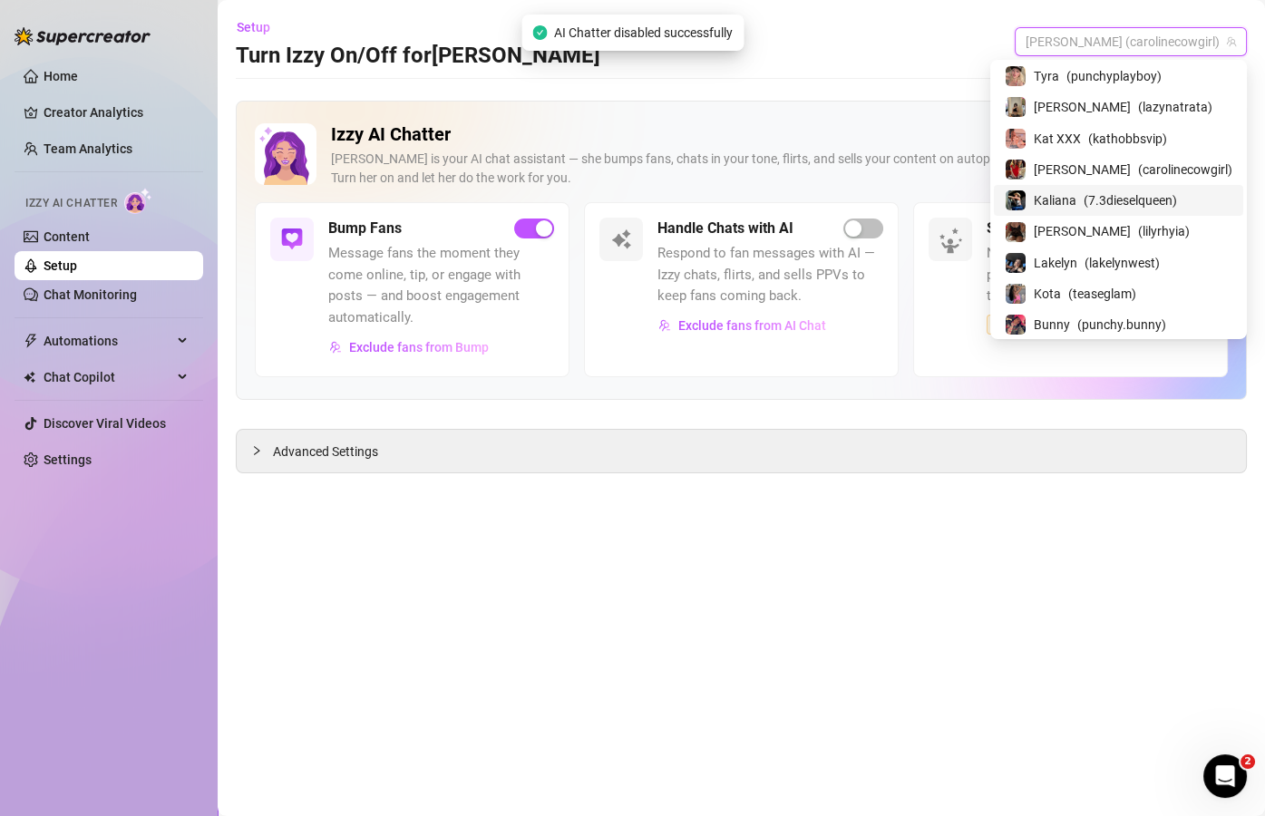
click at [1121, 185] on div "Kaliana ( 7.3dieselqueen )" at bounding box center [1118, 200] width 249 height 31
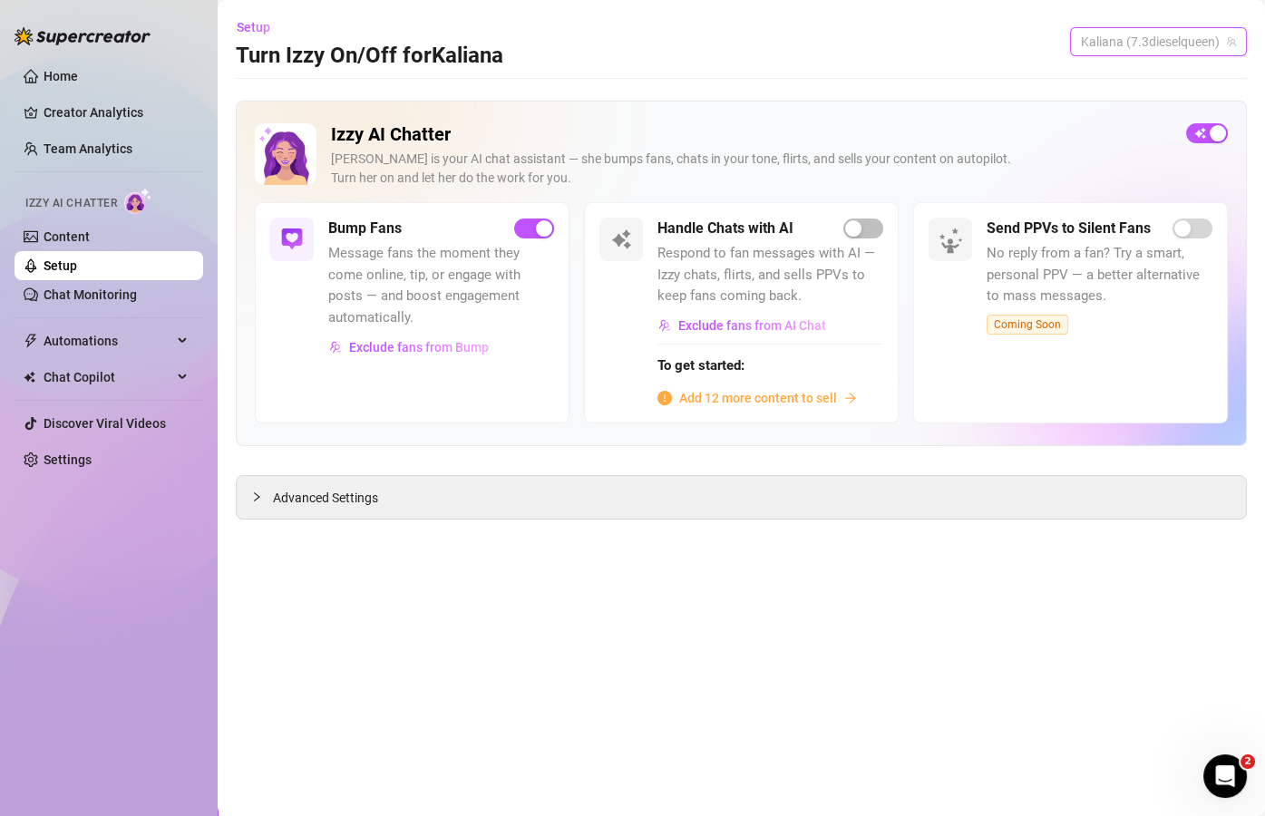
click at [1167, 40] on span "Kaliana (7.3dieselqueen)" at bounding box center [1158, 41] width 155 height 27
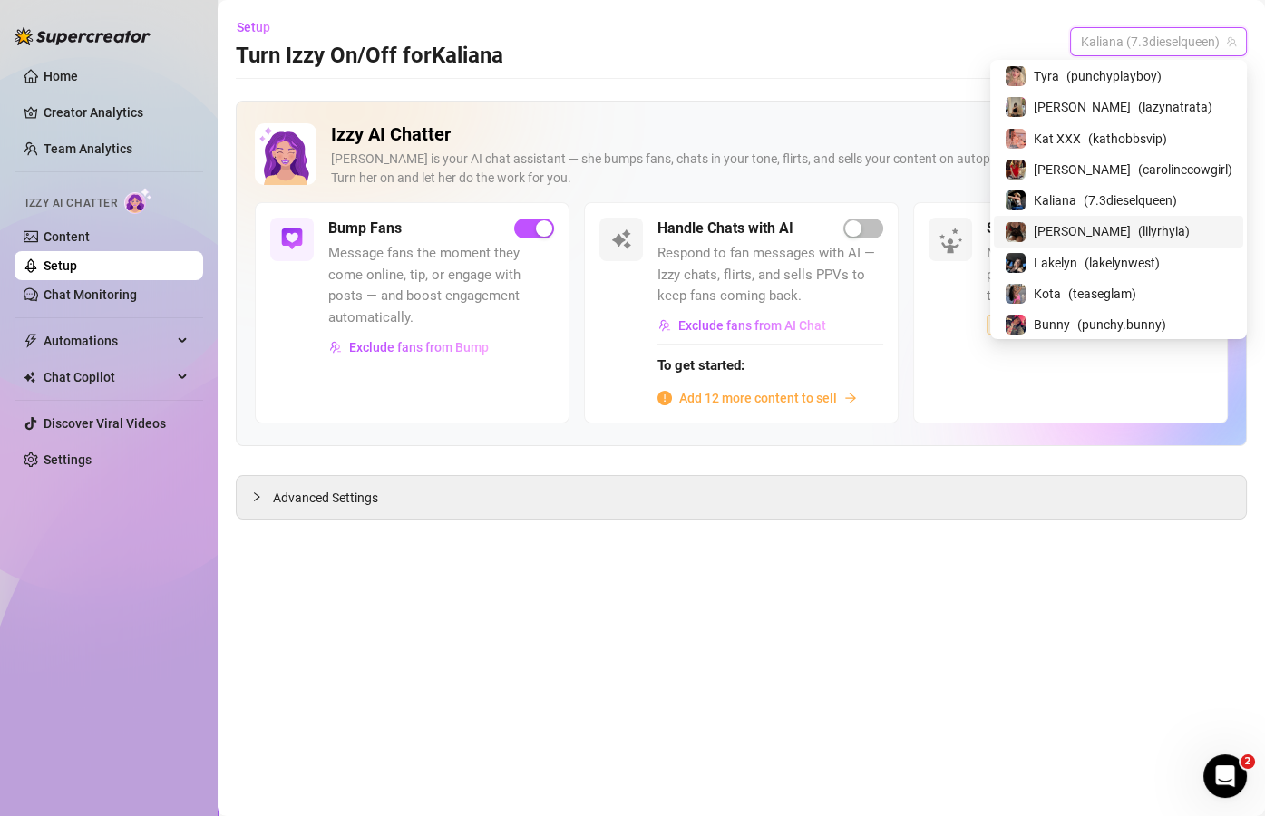
click at [1108, 226] on span "[PERSON_NAME]" at bounding box center [1082, 231] width 97 height 20
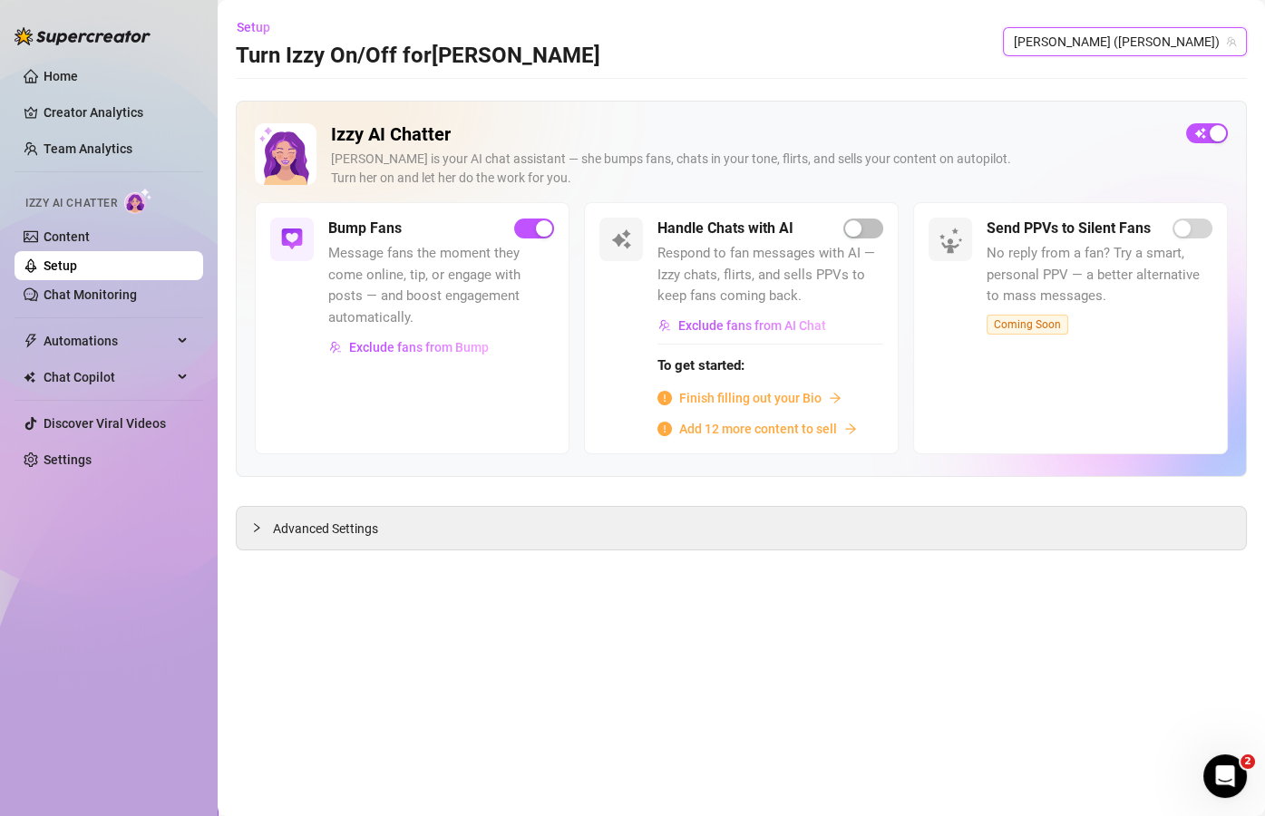
click at [1180, 34] on span "Lily Rhyia (lilyrhyia)" at bounding box center [1125, 41] width 222 height 27
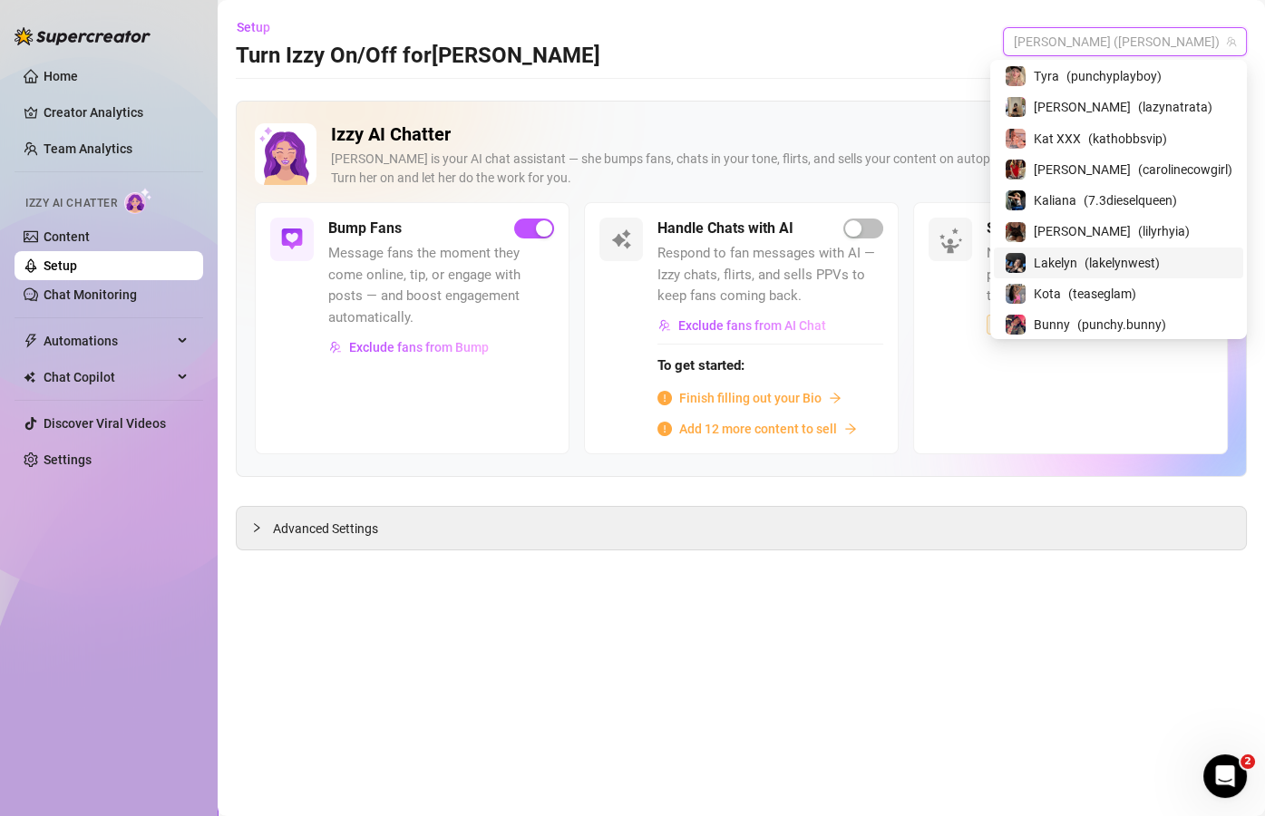
click at [1078, 261] on span "Lakelyn" at bounding box center [1056, 263] width 44 height 20
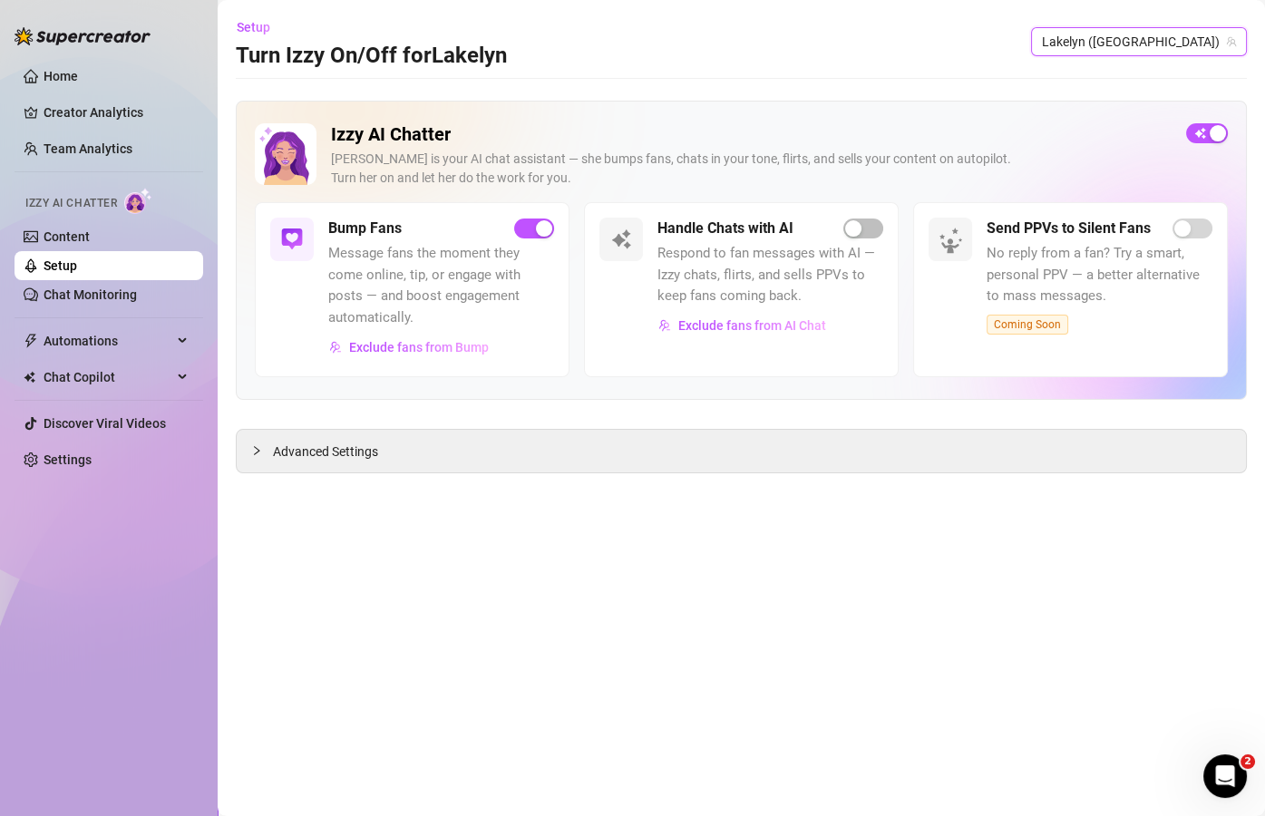
click at [1188, 46] on span "Lakelyn ([GEOGRAPHIC_DATA])" at bounding box center [1139, 41] width 194 height 27
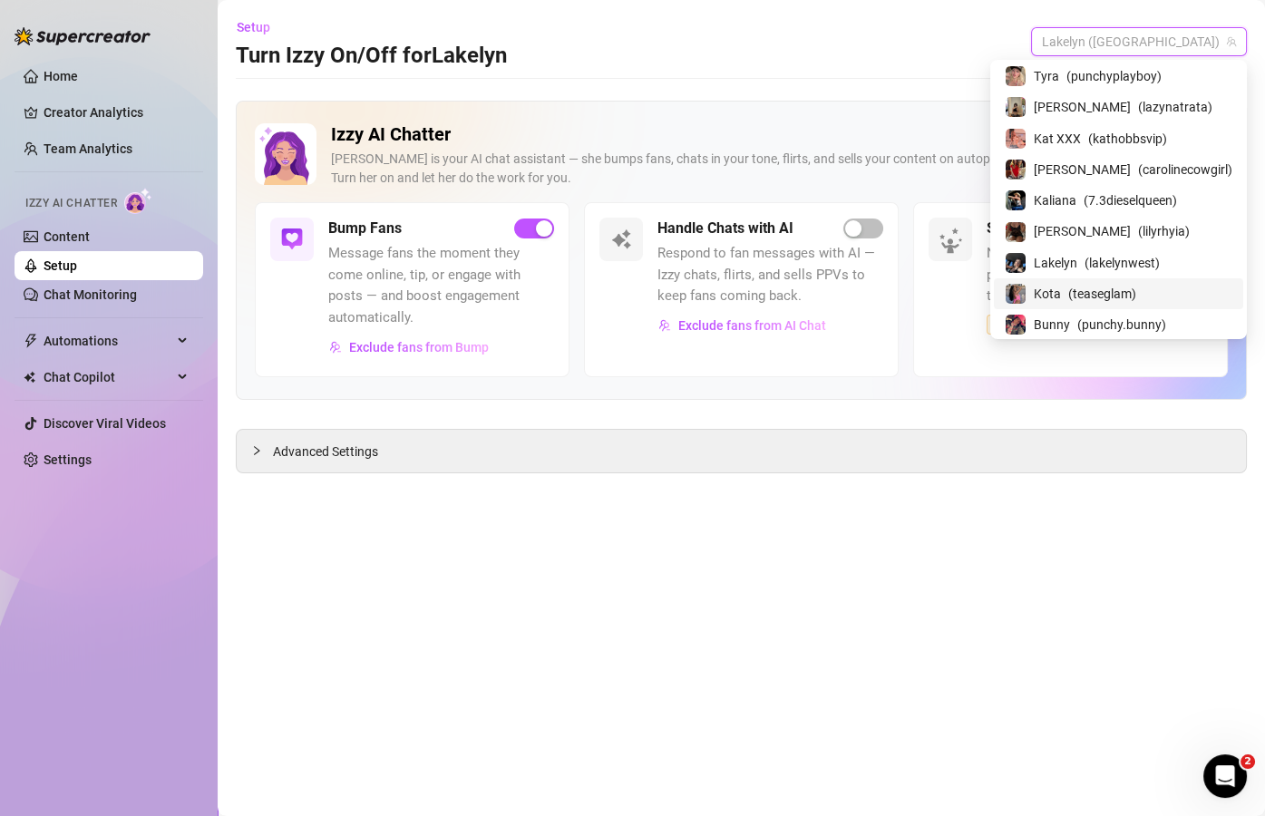
click at [1114, 284] on span "( teaseglam )" at bounding box center [1103, 294] width 68 height 20
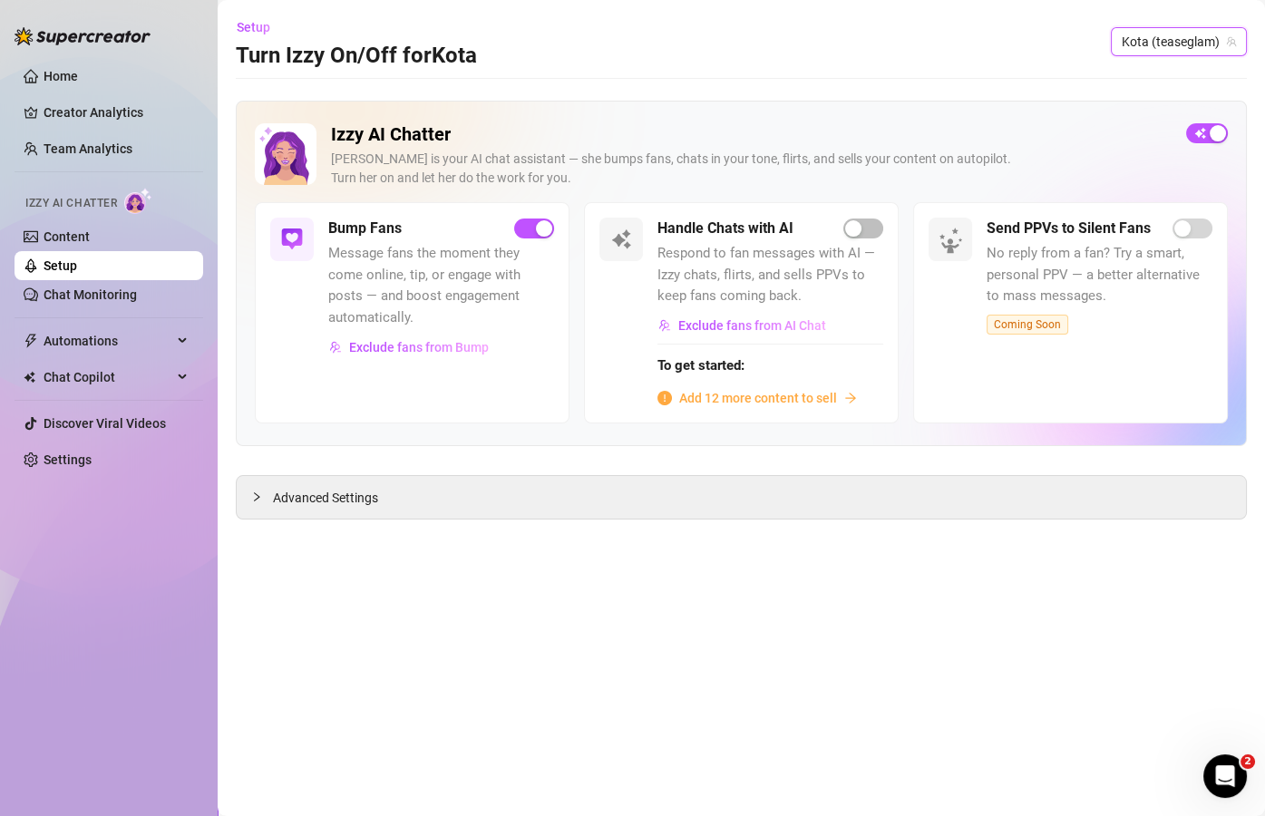
click at [1176, 48] on span "Kota (teaseglam)" at bounding box center [1179, 41] width 114 height 27
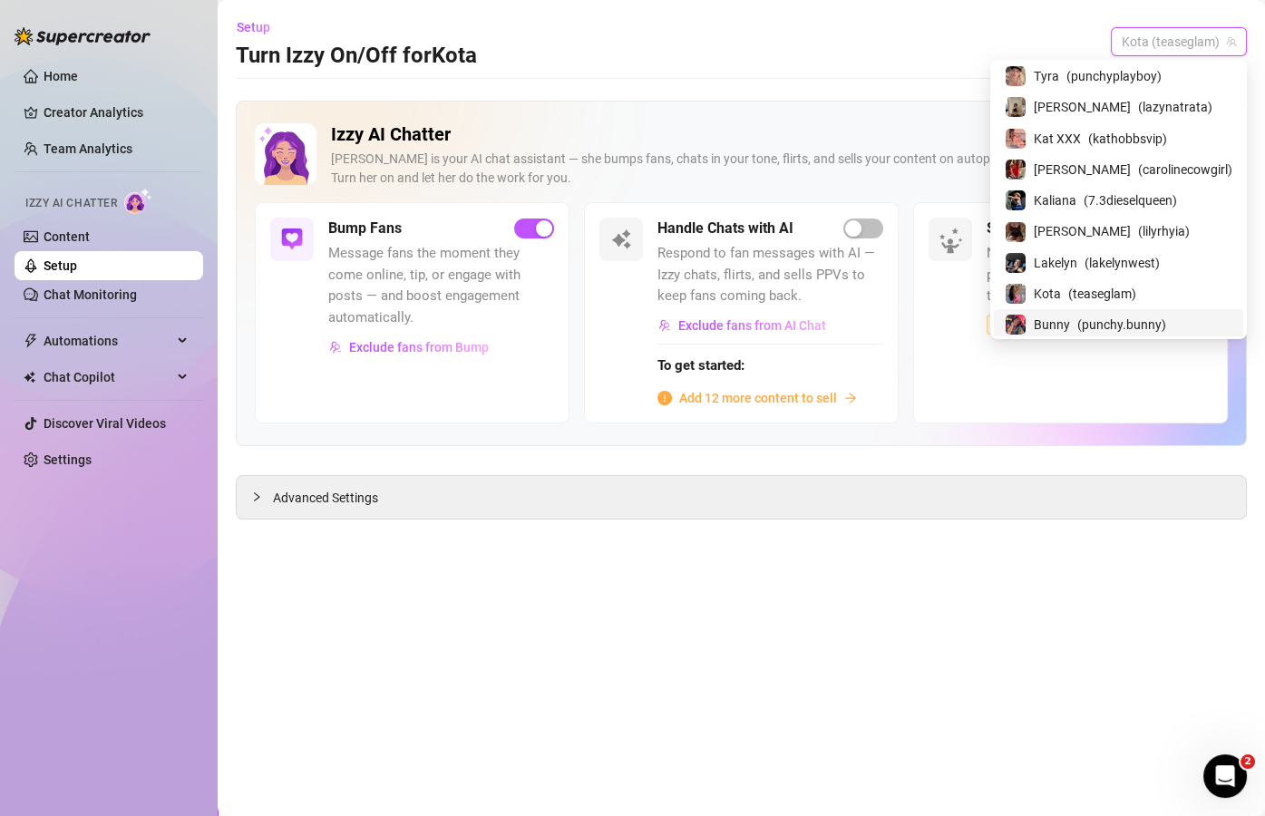
click at [1113, 315] on span "( punchy.bunny )" at bounding box center [1122, 325] width 89 height 20
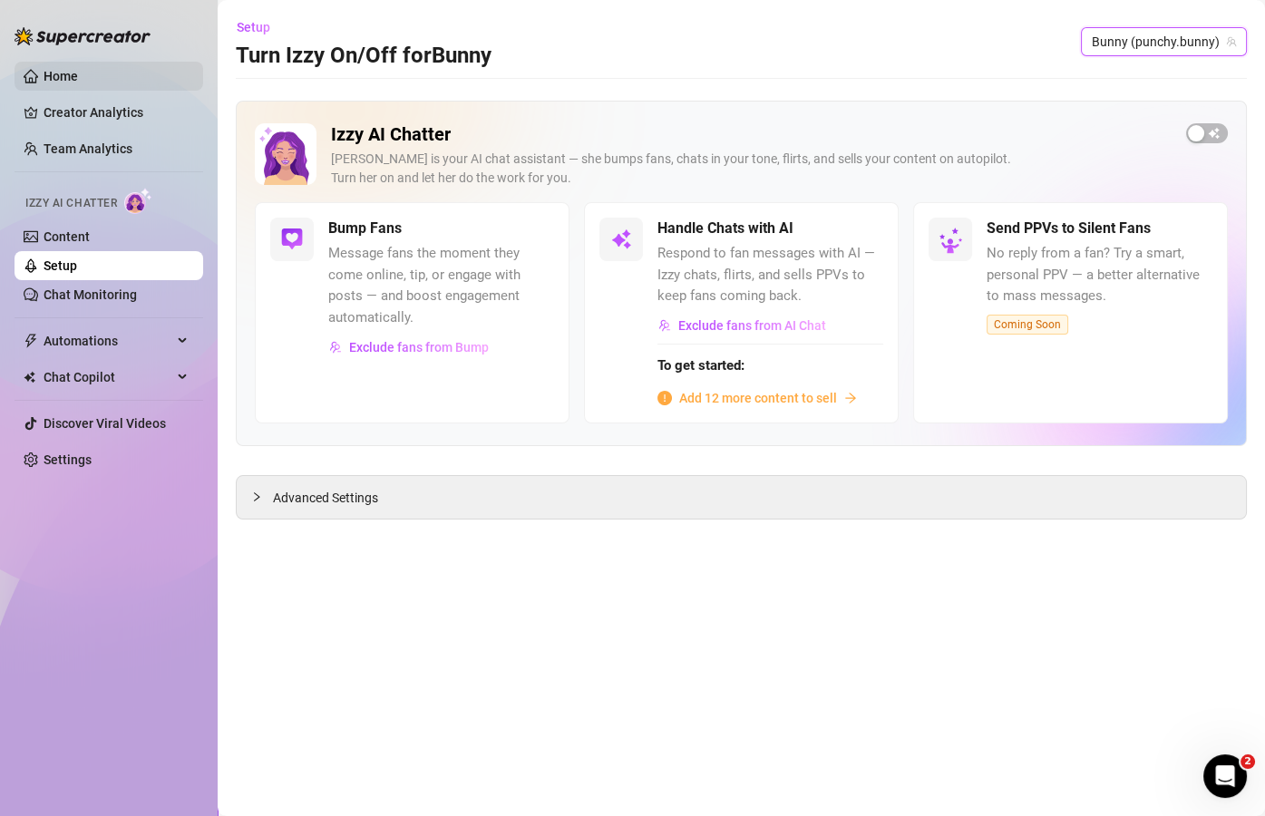
click at [67, 75] on link "Home" at bounding box center [61, 76] width 34 height 15
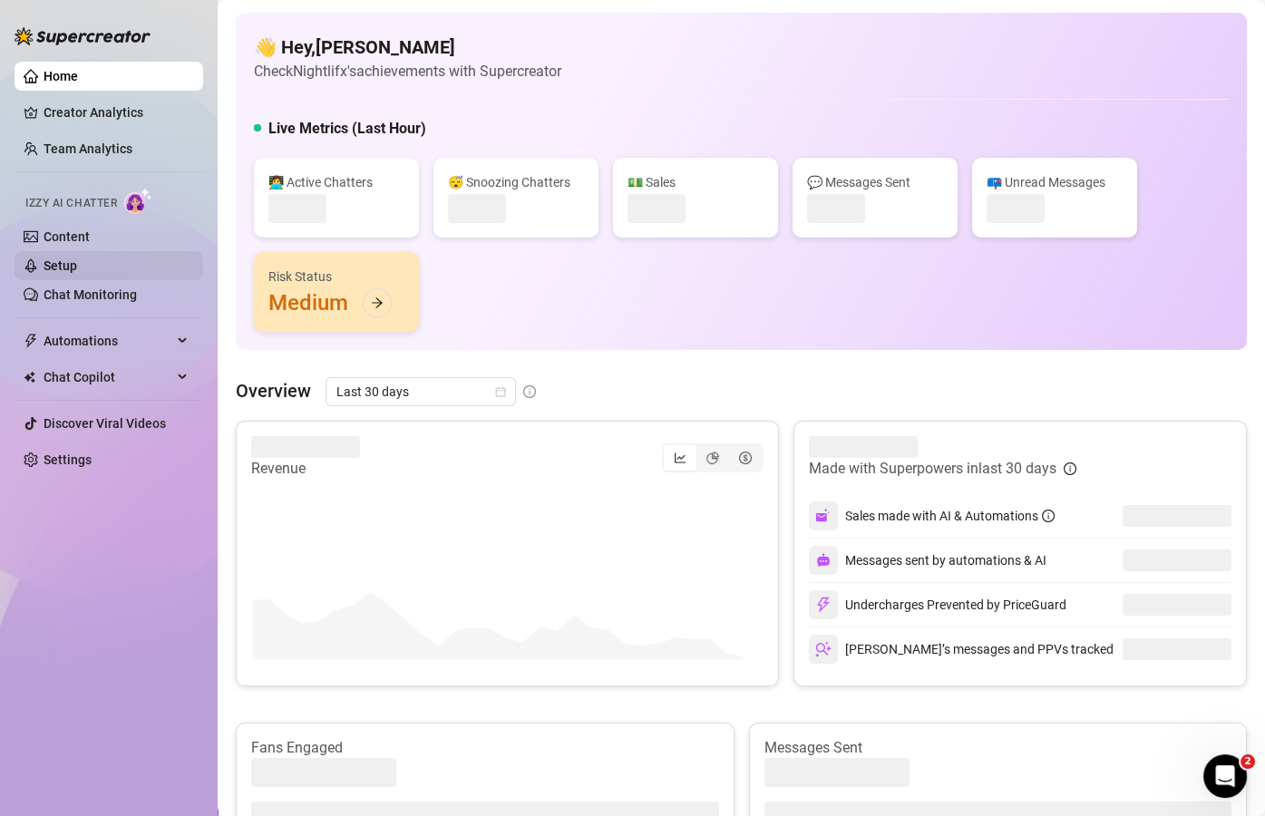
click at [70, 266] on link "Setup" at bounding box center [61, 266] width 34 height 15
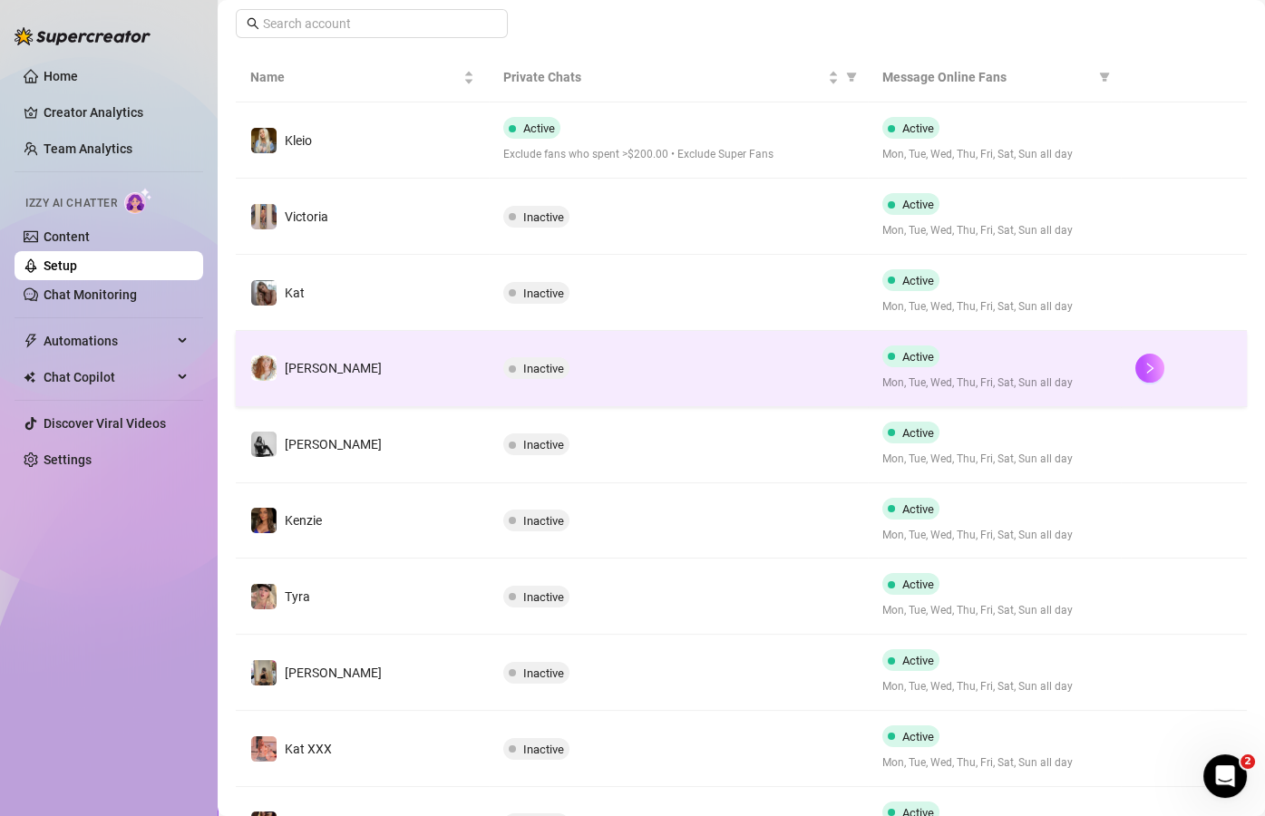
scroll to position [300, 0]
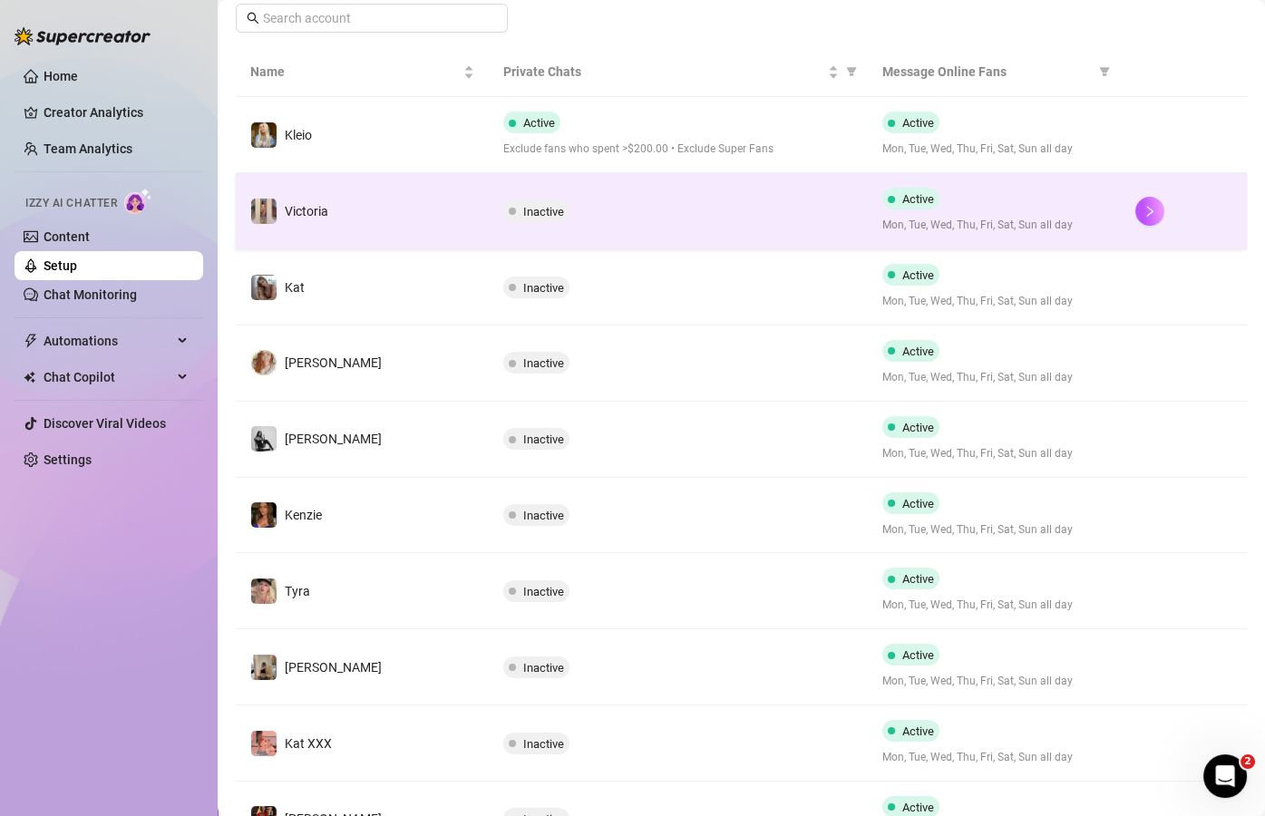
click at [555, 205] on span "Inactive" at bounding box center [543, 212] width 41 height 14
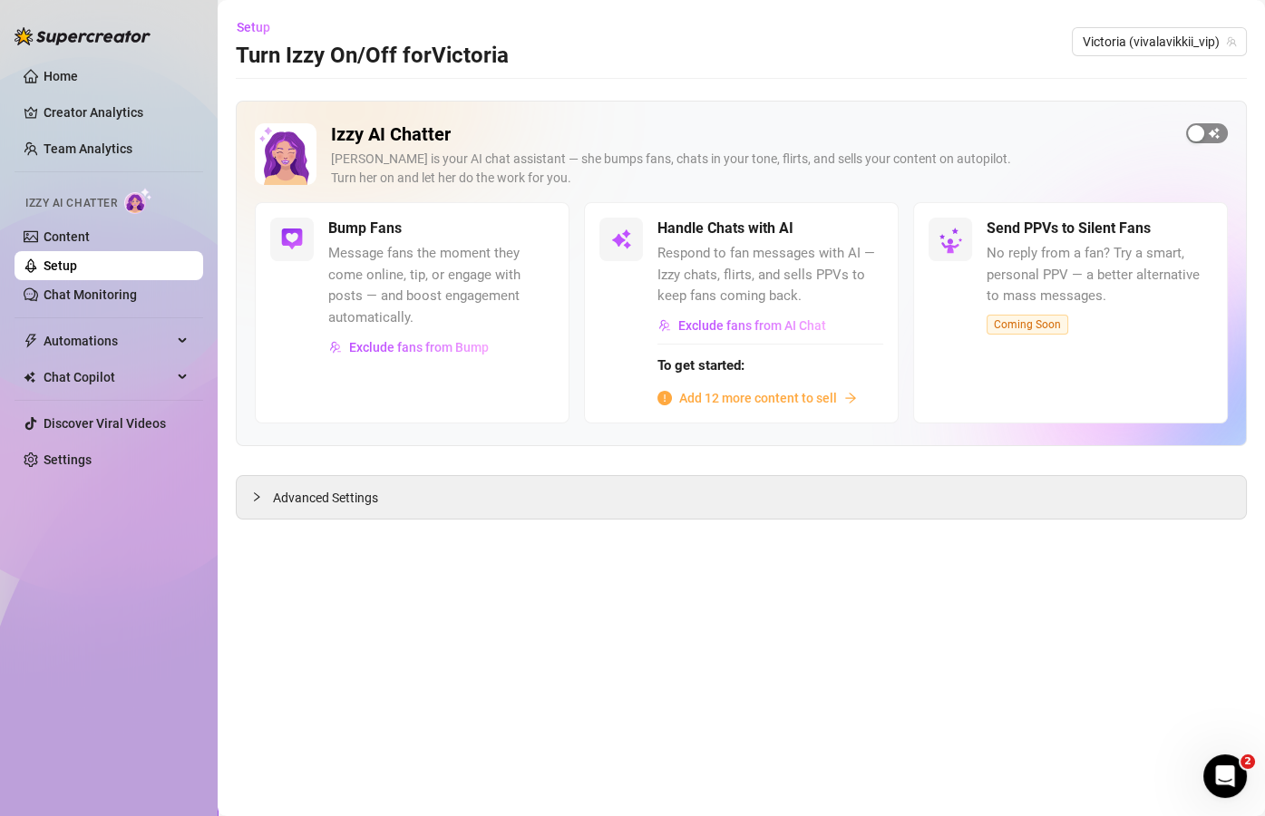
click at [1207, 134] on button "button" at bounding box center [1207, 133] width 42 height 20
click at [77, 268] on link "Setup" at bounding box center [61, 266] width 34 height 15
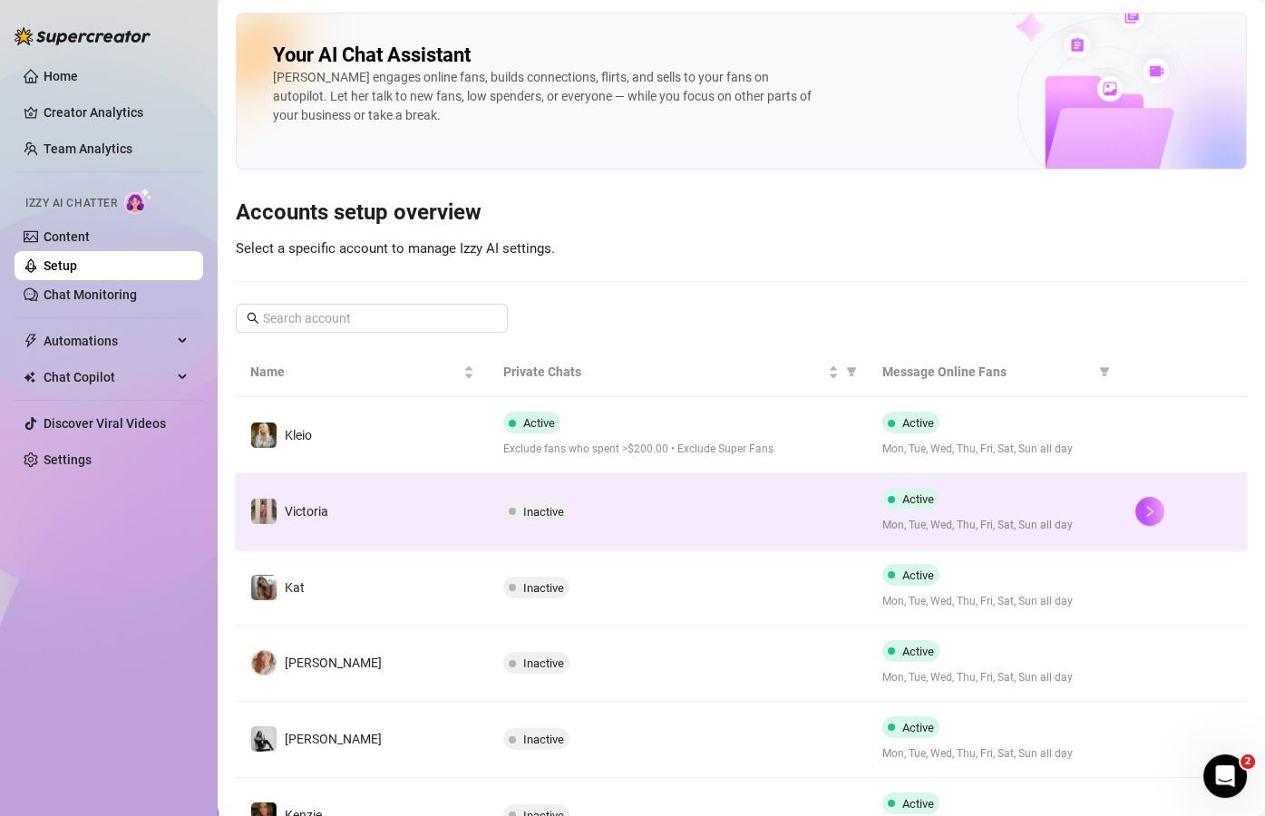
click at [577, 511] on div "Inactive" at bounding box center [678, 512] width 350 height 22
